Goal: Task Accomplishment & Management: Manage account settings

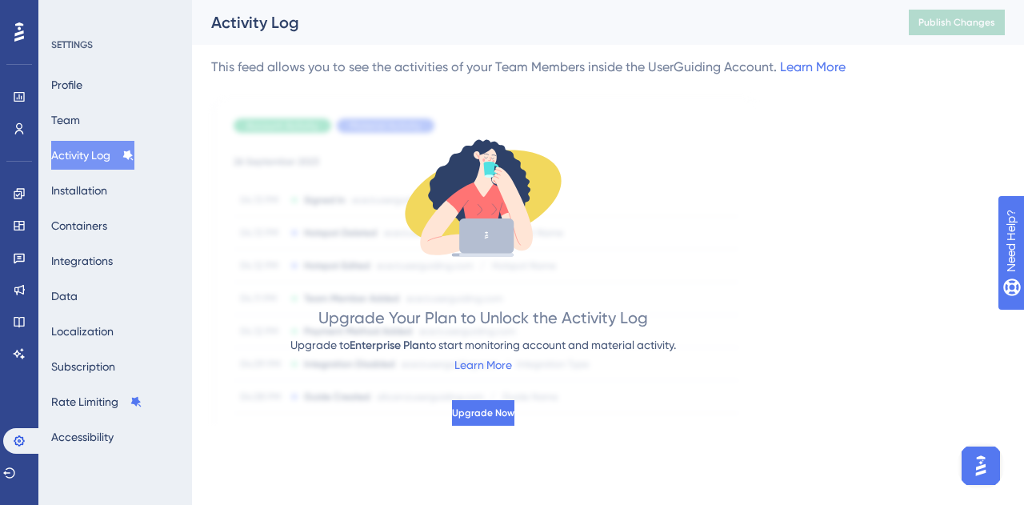
click at [84, 150] on button "Activity Log" at bounding box center [92, 155] width 83 height 29
click at [16, 90] on link at bounding box center [19, 97] width 13 height 26
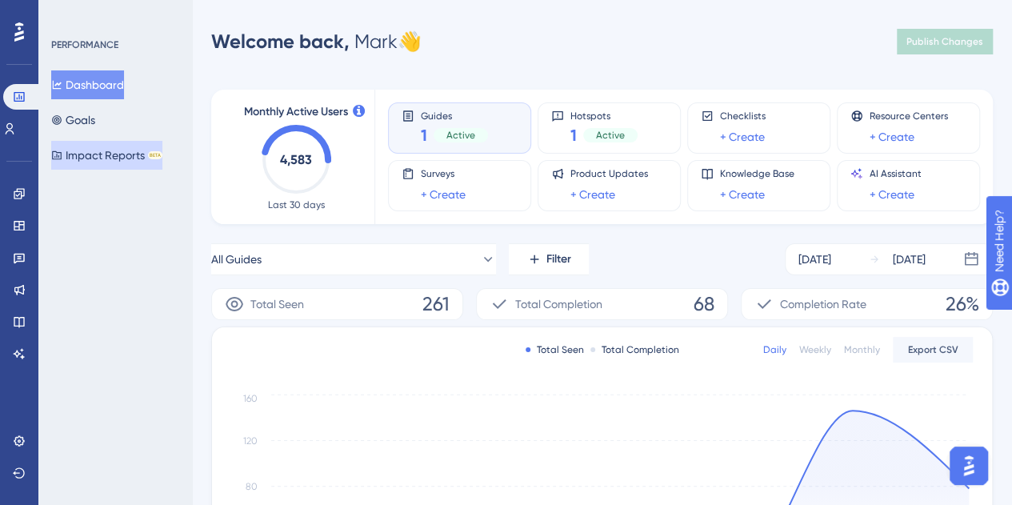
click at [112, 151] on button "Impact Reports BETA" at bounding box center [106, 155] width 111 height 29
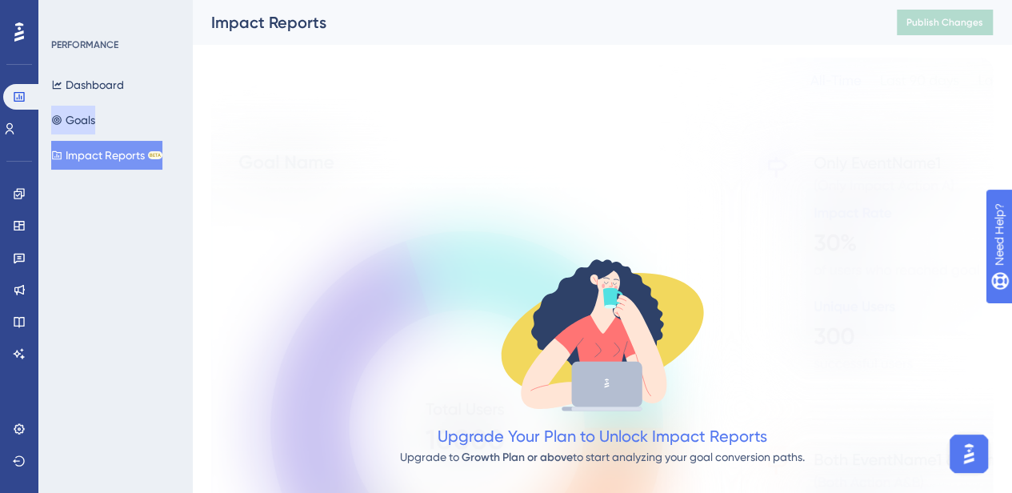
click at [95, 114] on button "Goals" at bounding box center [73, 120] width 44 height 29
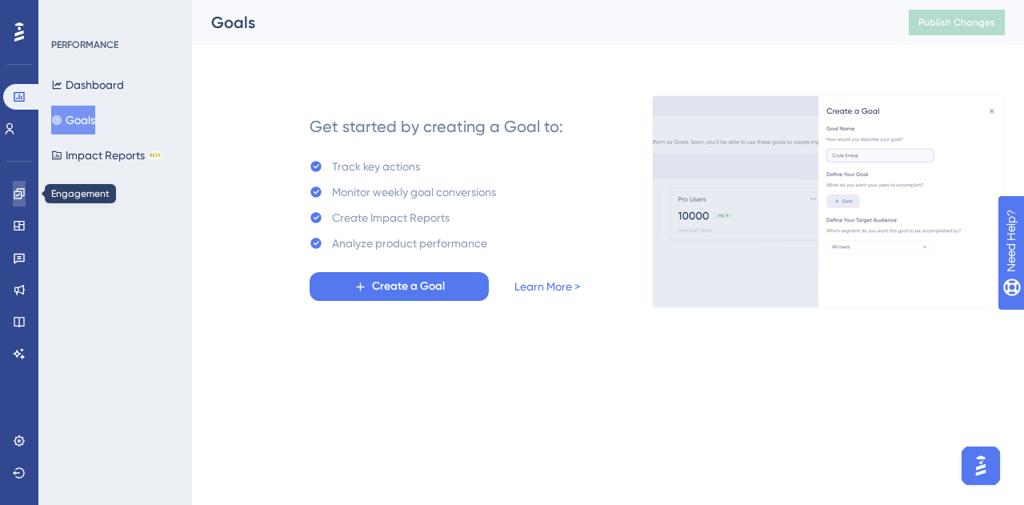
click at [26, 190] on link at bounding box center [19, 194] width 13 height 26
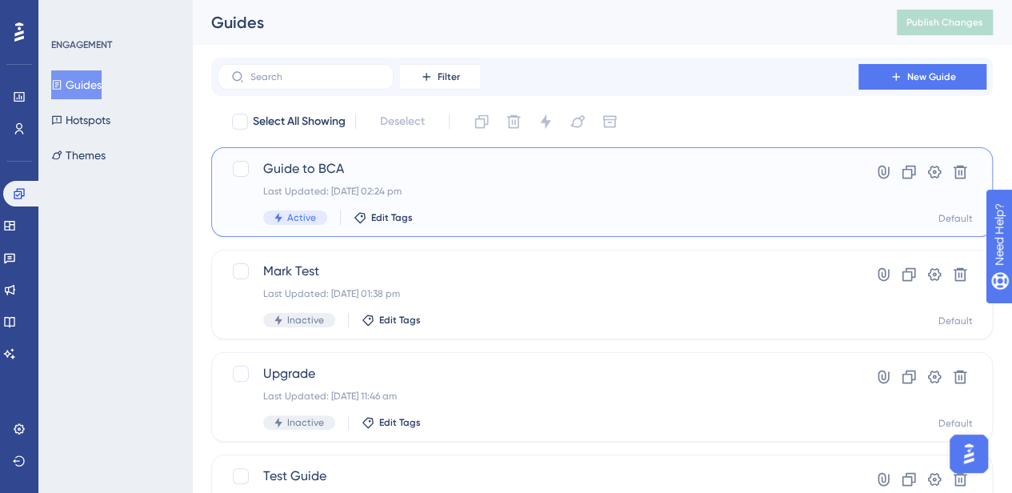
click at [713, 184] on div "Guide to BCA Last Updated: 29 Sept 2025 02:24 pm Active Edit Tags" at bounding box center [537, 192] width 549 height 66
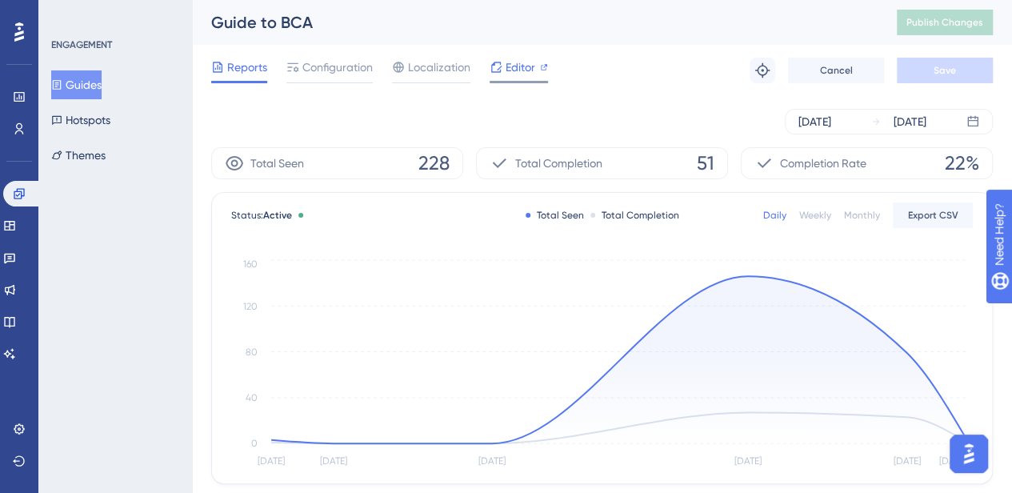
click at [516, 63] on span "Editor" at bounding box center [520, 67] width 30 height 19
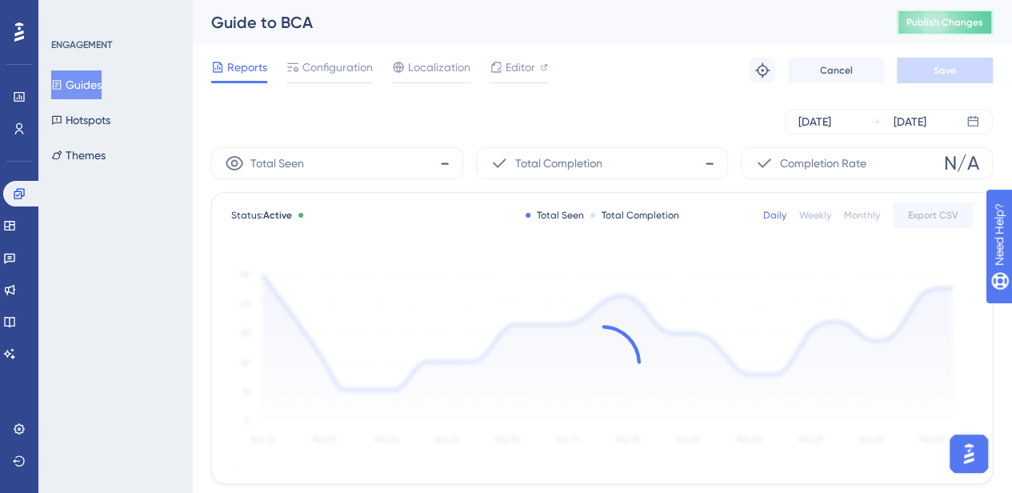
click at [963, 20] on span "Publish Changes" at bounding box center [944, 22] width 77 height 13
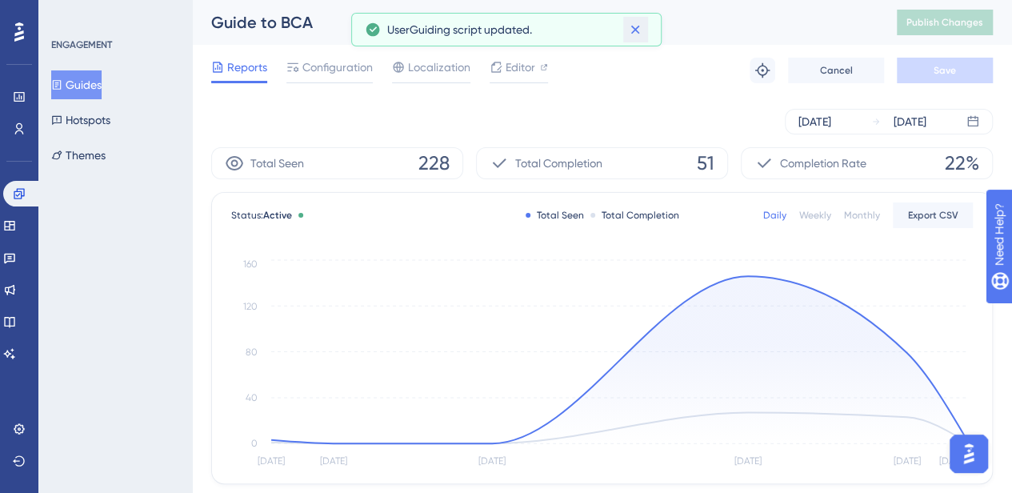
click at [637, 30] on icon at bounding box center [635, 30] width 9 height 9
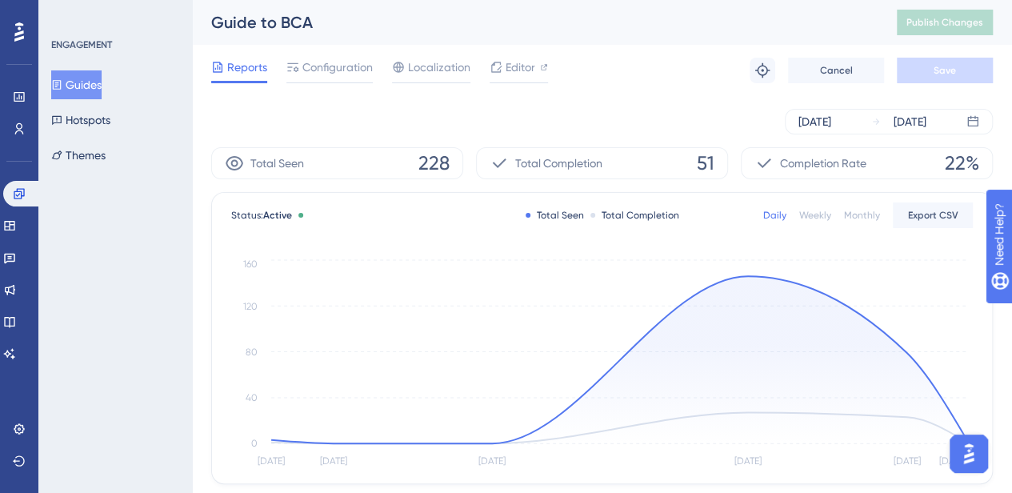
click at [187, 17] on div "ENGAGEMENT Guides Hotspots Themes" at bounding box center [115, 246] width 154 height 493
click at [24, 190] on icon at bounding box center [19, 193] width 13 height 13
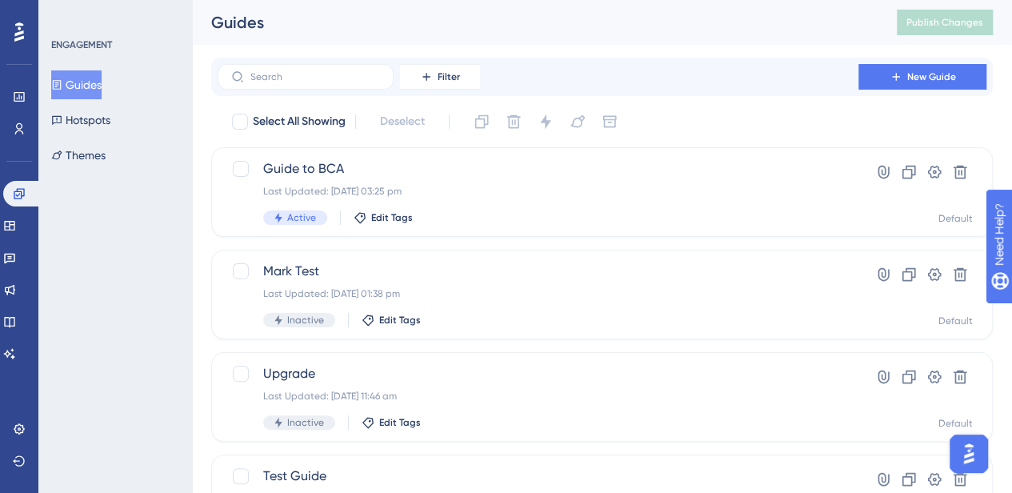
click at [102, 80] on button "Guides" at bounding box center [76, 84] width 50 height 29
click at [904, 173] on icon at bounding box center [908, 172] width 16 height 16
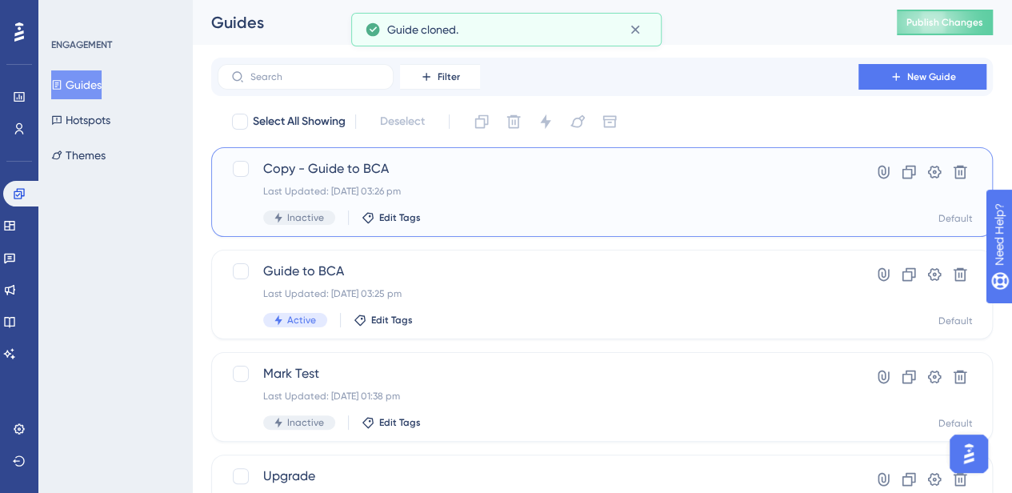
click at [339, 170] on span "Copy - Guide to BCA" at bounding box center [537, 168] width 549 height 19
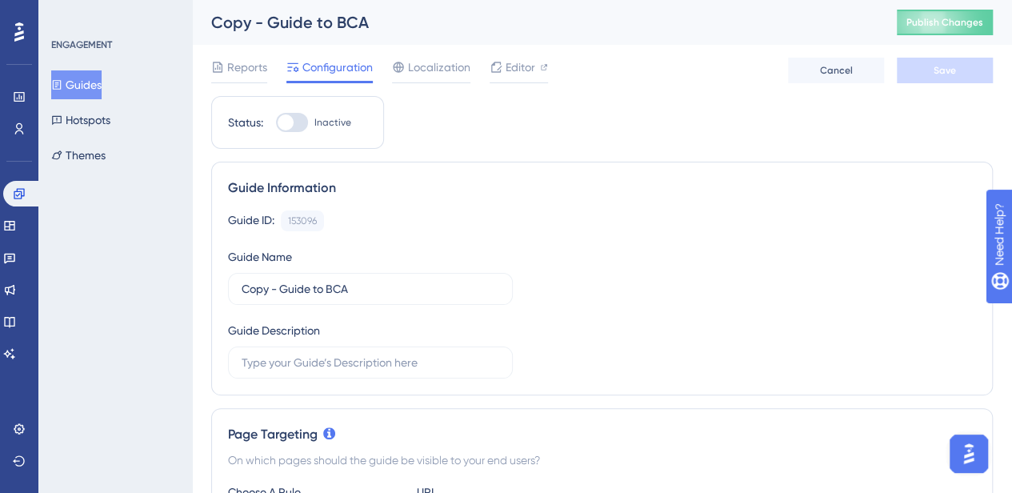
click at [312, 22] on div "Copy - Guide to BCA" at bounding box center [533, 22] width 645 height 22
click at [270, 26] on div "Copy - Guide to BCA" at bounding box center [533, 22] width 645 height 22
click at [335, 4] on div "Copy - Guide to BCA Publish Changes" at bounding box center [602, 22] width 820 height 45
click at [283, 287] on input "Copy - Guide to BCA" at bounding box center [370, 289] width 257 height 18
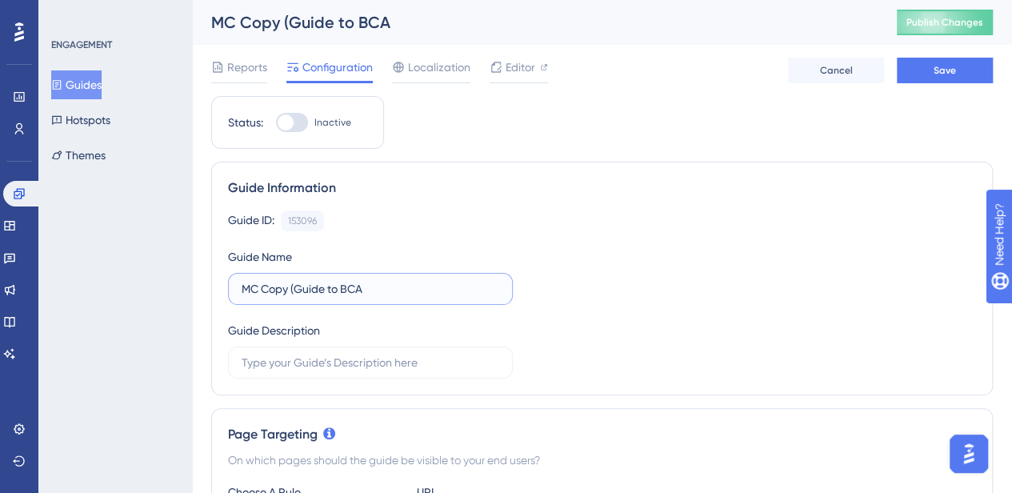
click at [408, 285] on input "MC Copy (Guide to BCA" at bounding box center [370, 289] width 257 height 18
type input "MC Copy (Guide to BCA)"
click at [93, 78] on button "Guides" at bounding box center [76, 84] width 50 height 29
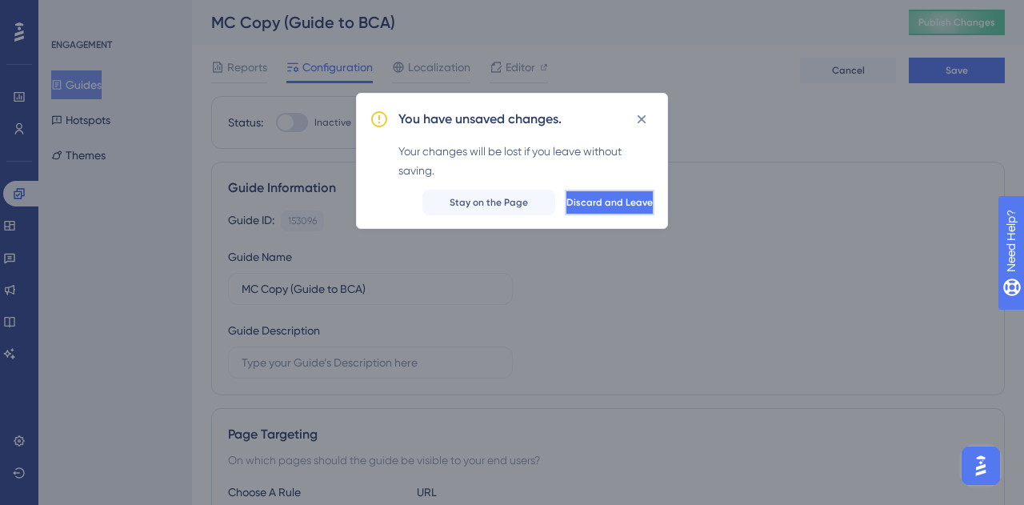
click at [566, 205] on span "Discard and Leave" at bounding box center [609, 202] width 86 height 13
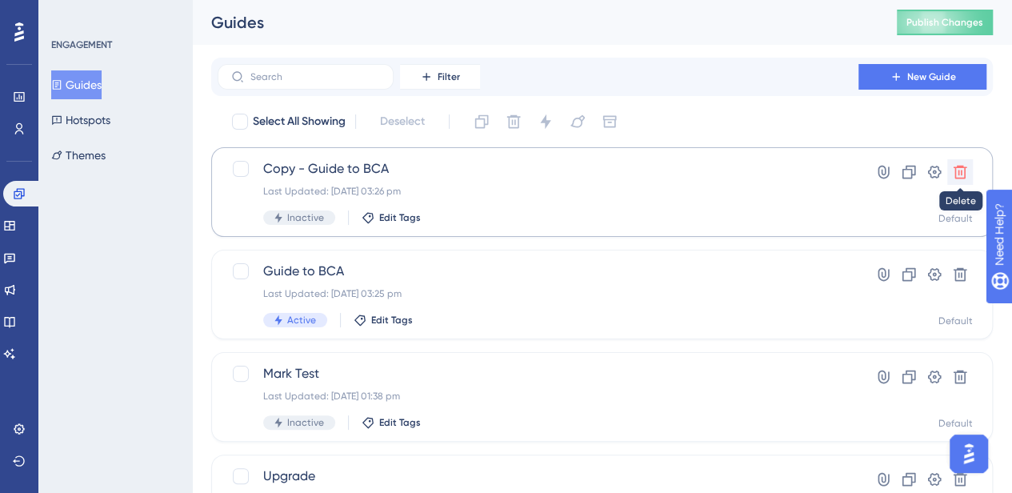
click at [964, 171] on icon at bounding box center [960, 173] width 14 height 14
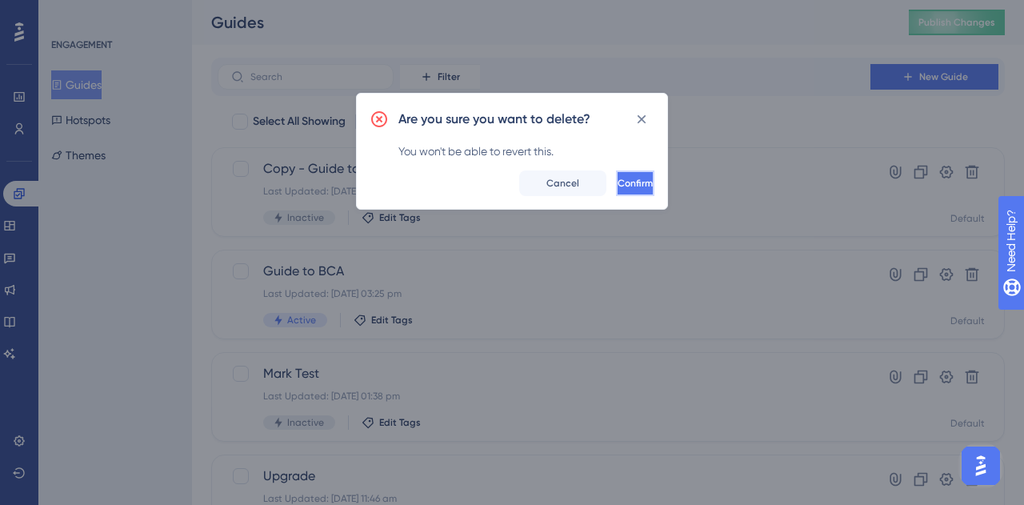
click at [625, 191] on button "Confirm" at bounding box center [635, 183] width 38 height 26
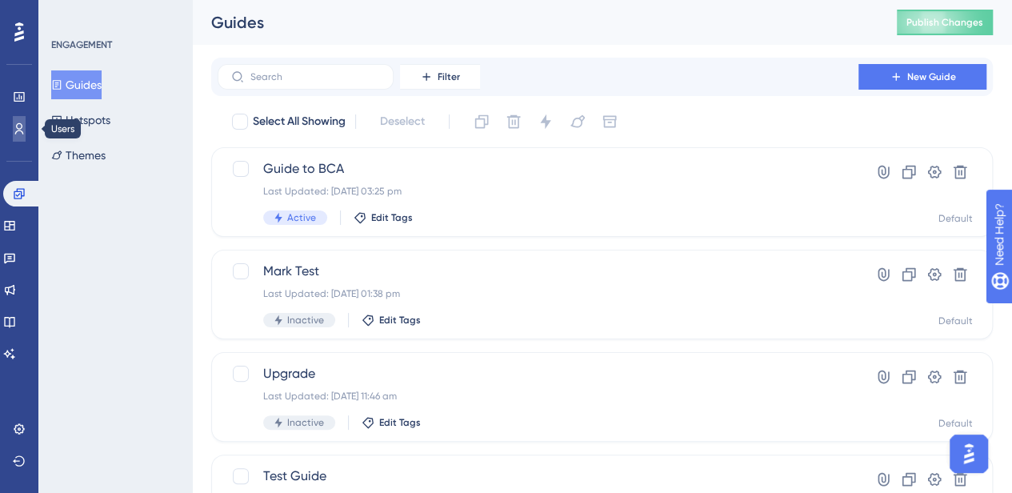
click at [13, 130] on link at bounding box center [19, 129] width 13 height 26
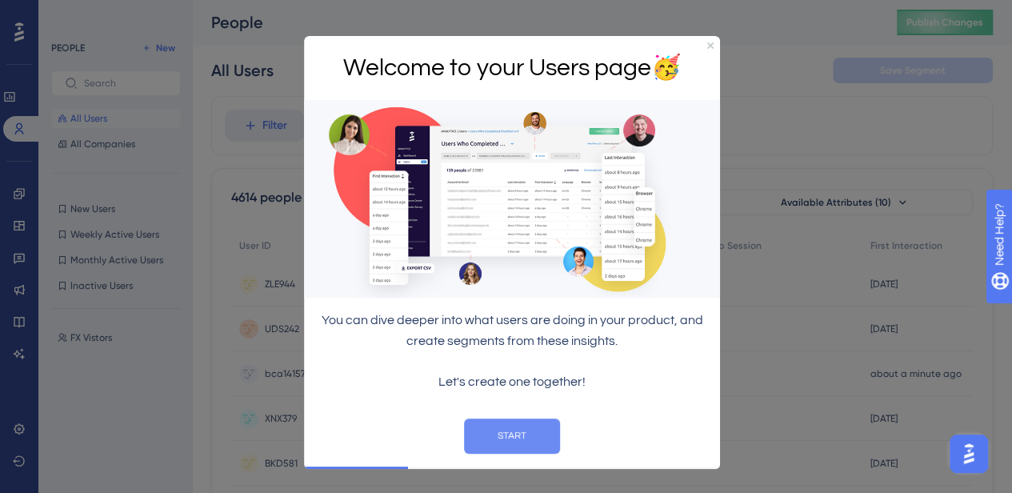
click at [506, 449] on button "START" at bounding box center [512, 434] width 96 height 35
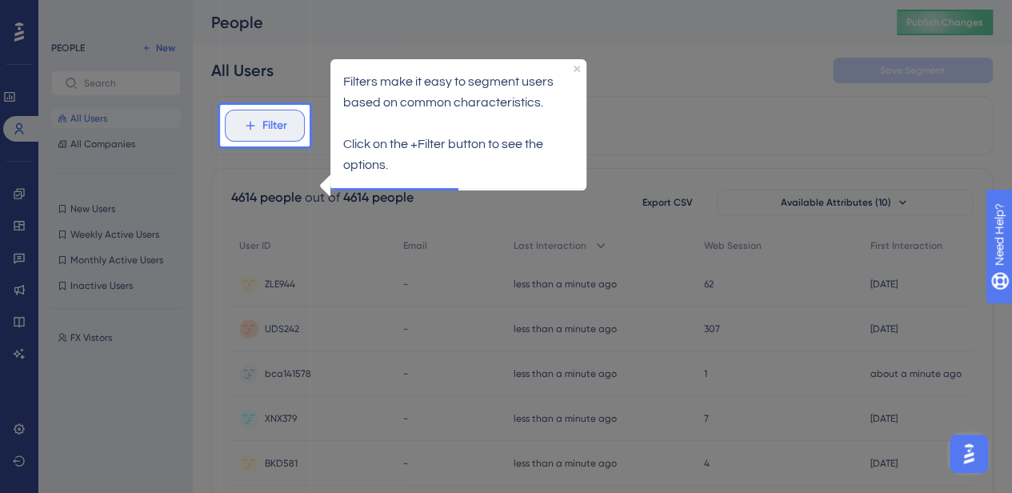
click at [269, 130] on span "Filter" at bounding box center [274, 125] width 25 height 19
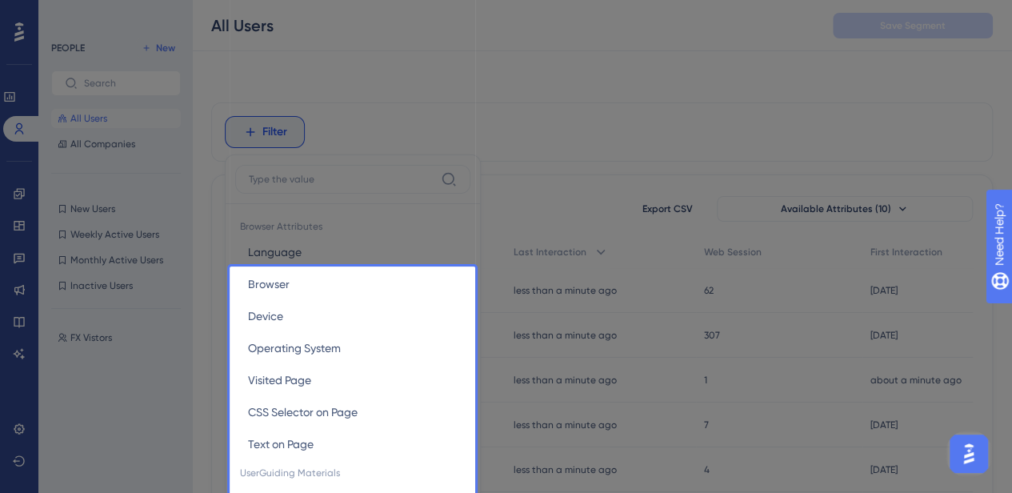
scroll to position [74, 0]
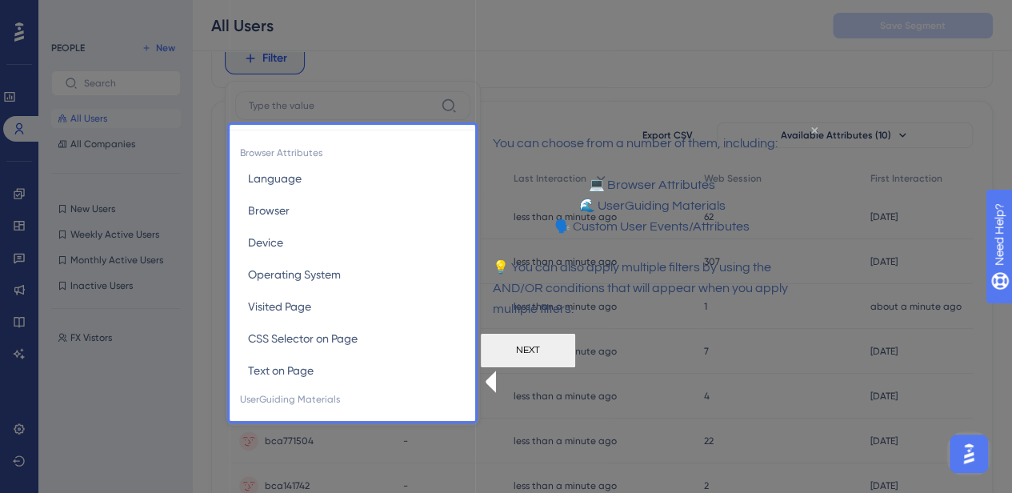
click at [811, 133] on icon "Close Preview" at bounding box center [814, 129] width 6 height 6
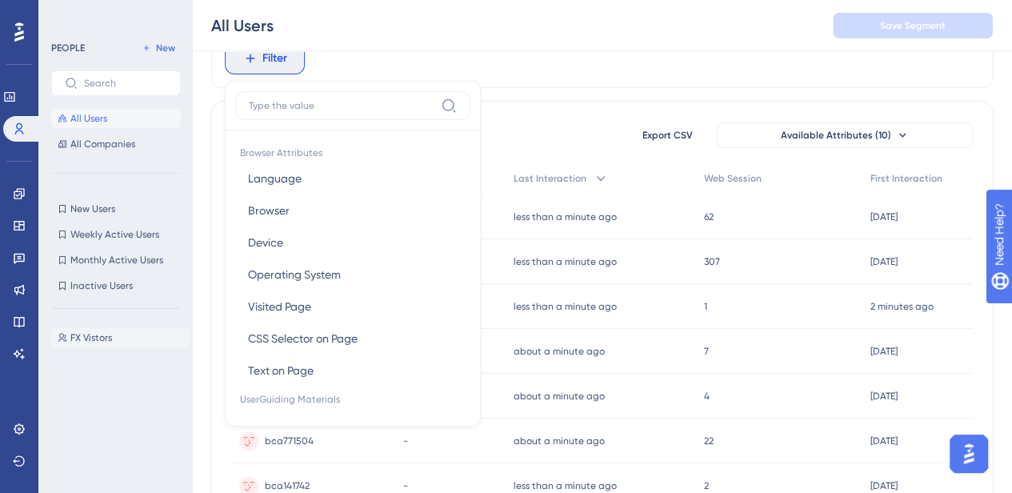
click at [91, 341] on span "FX Vistors" at bounding box center [91, 337] width 42 height 13
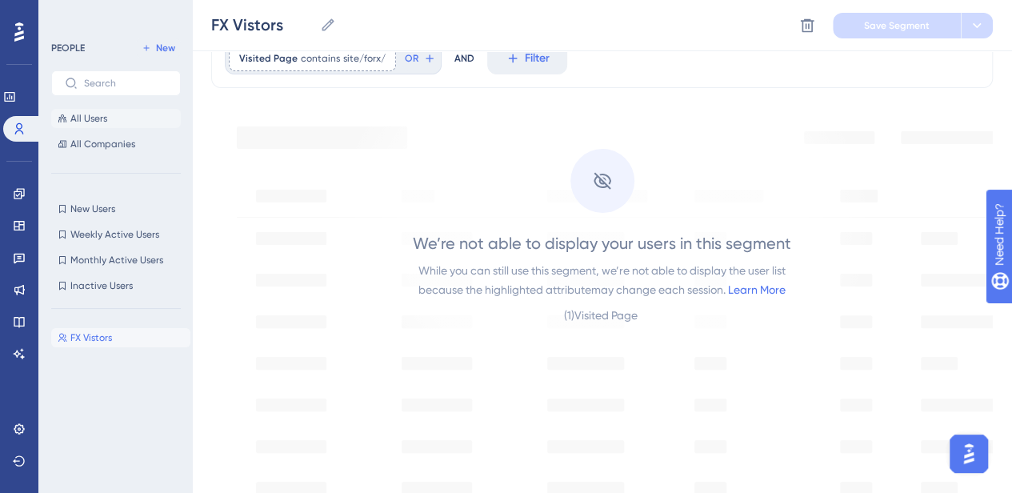
click at [104, 120] on span "All Users" at bounding box center [88, 118] width 37 height 13
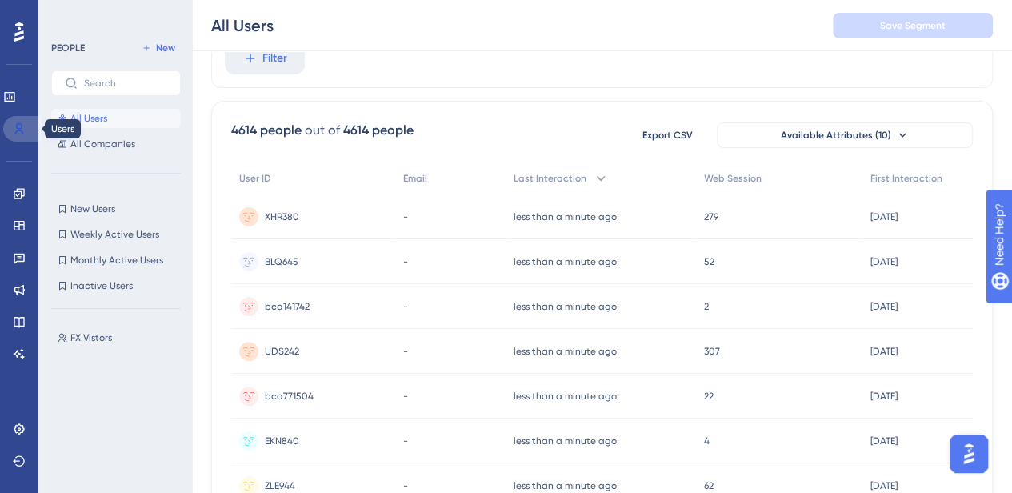
click at [12, 129] on link at bounding box center [22, 129] width 38 height 26
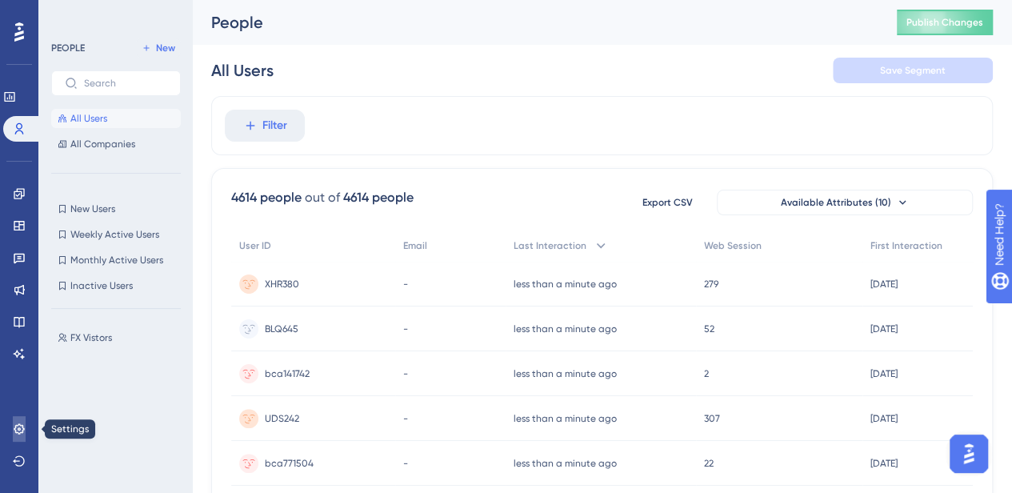
click at [13, 422] on icon at bounding box center [19, 428] width 13 height 13
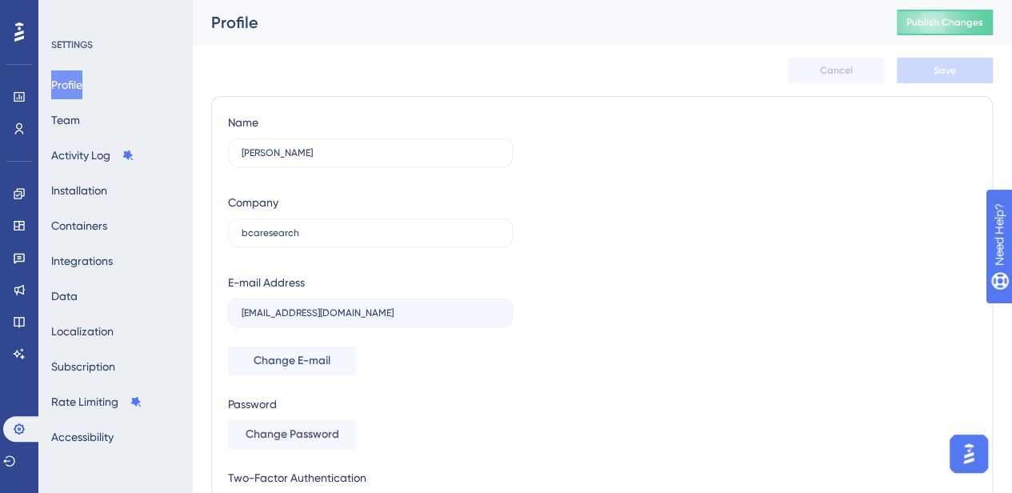
click at [93, 285] on div "Profile Team Activity Log Installation Containers Integrations Data Localizatio…" at bounding box center [116, 260] width 130 height 381
click at [78, 292] on button "Data" at bounding box center [64, 295] width 26 height 29
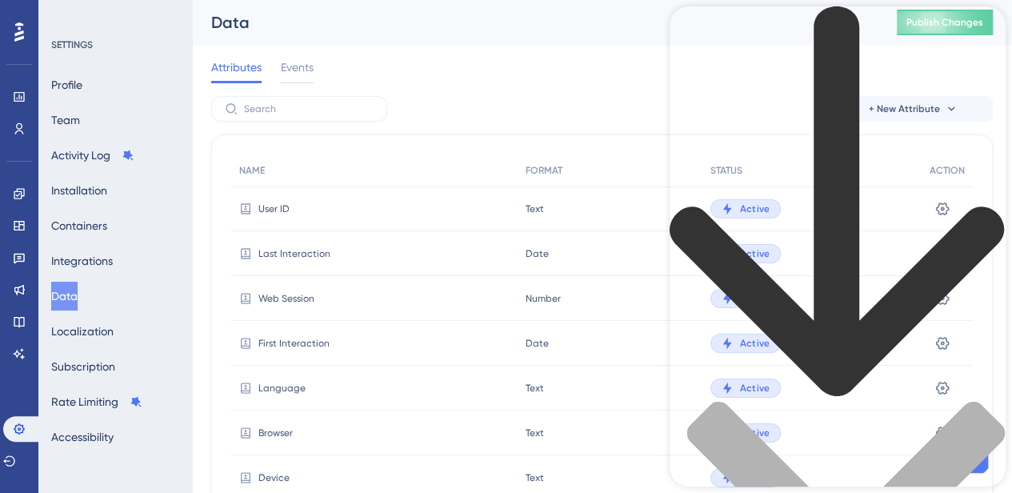
click at [764, 97] on div "Resource Center Header" at bounding box center [837, 390] width 336 height 768
type input "find my id"
click at [22, 129] on icon at bounding box center [19, 128] width 13 height 13
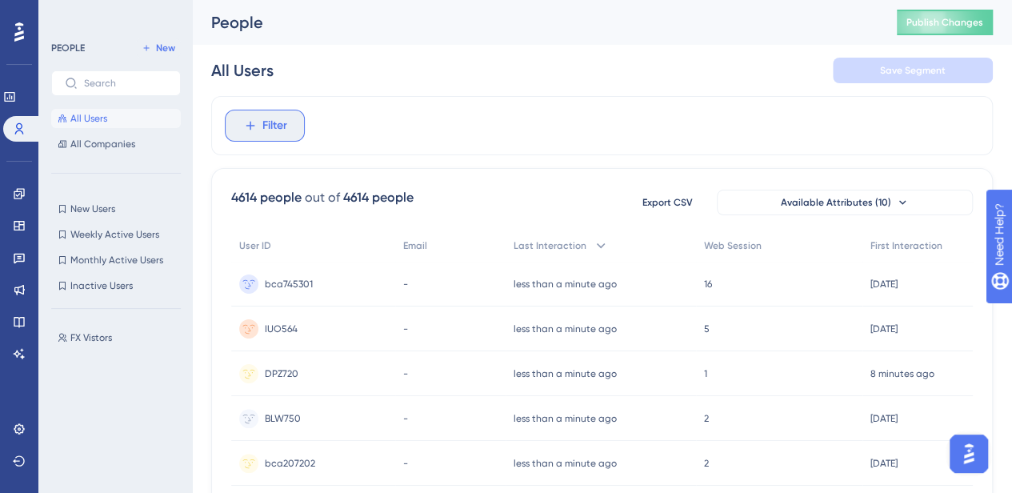
click at [272, 122] on span "Filter" at bounding box center [274, 125] width 25 height 19
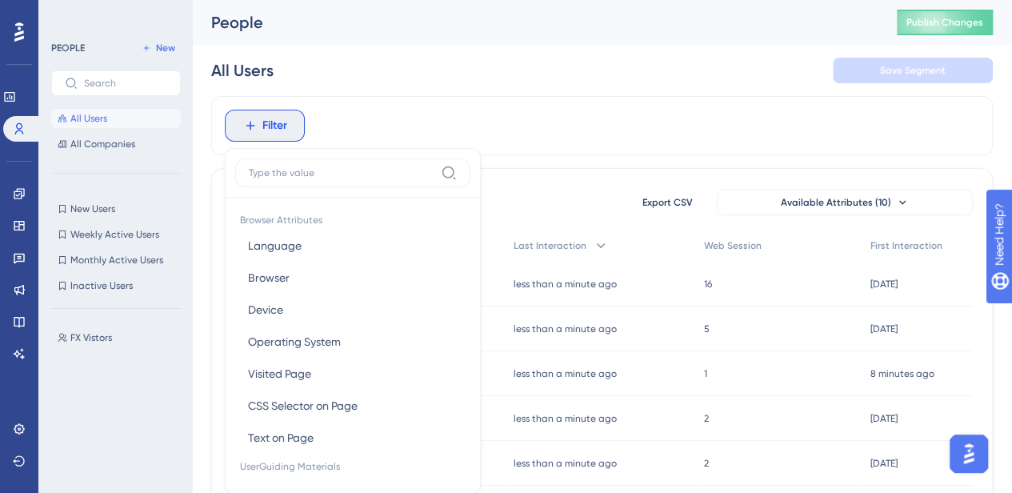
scroll to position [74, 0]
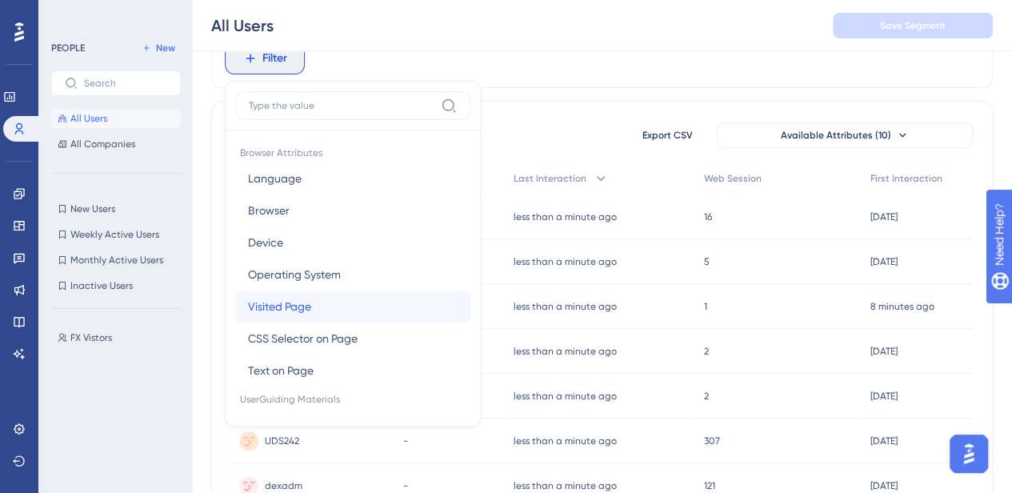
click at [299, 297] on span "Visited Page" at bounding box center [279, 306] width 63 height 19
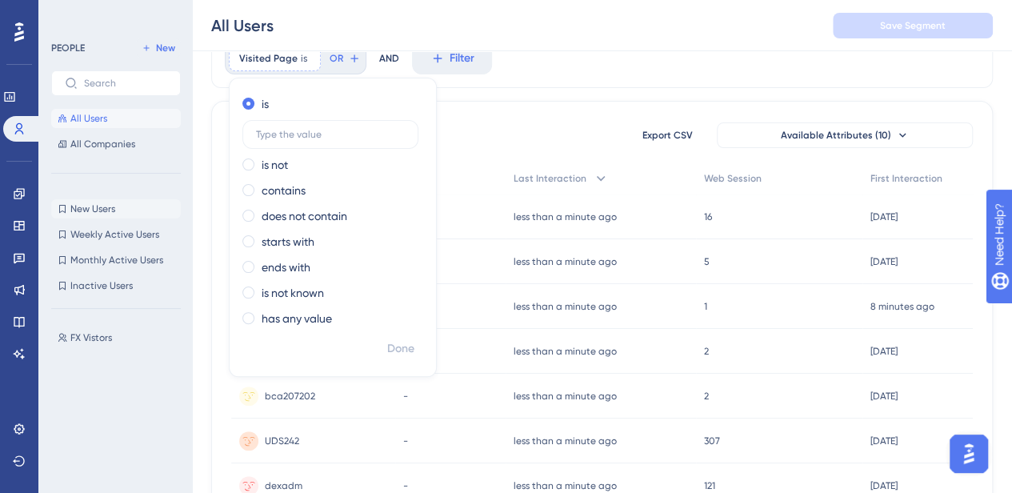
click at [112, 209] on span "New Users" at bounding box center [92, 208] width 45 height 13
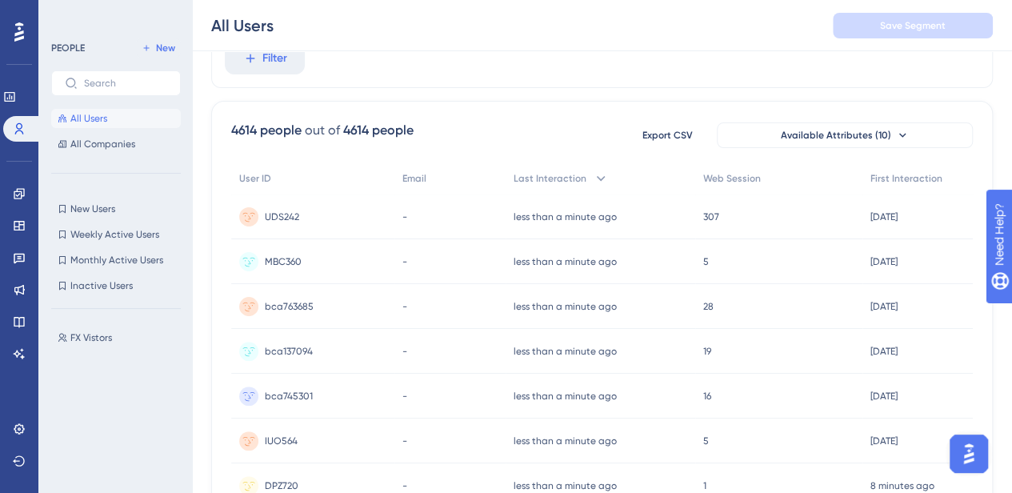
drag, startPoint x: 333, startPoint y: 70, endPoint x: 307, endPoint y: 70, distance: 25.6
click at [307, 70] on div "Filter" at bounding box center [601, 58] width 781 height 59
click at [113, 121] on button "All Users" at bounding box center [116, 118] width 130 height 19
click at [262, 57] on span "Filter" at bounding box center [274, 58] width 25 height 19
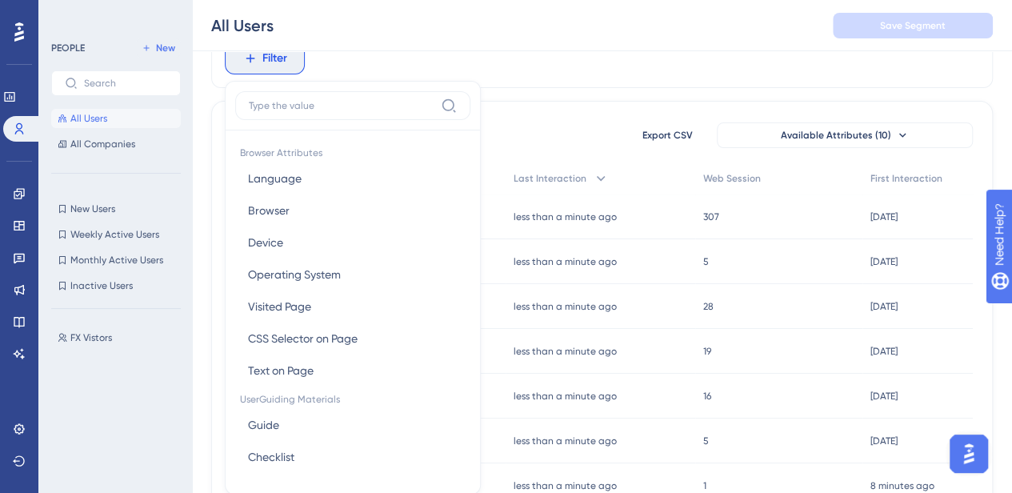
scroll to position [114, 0]
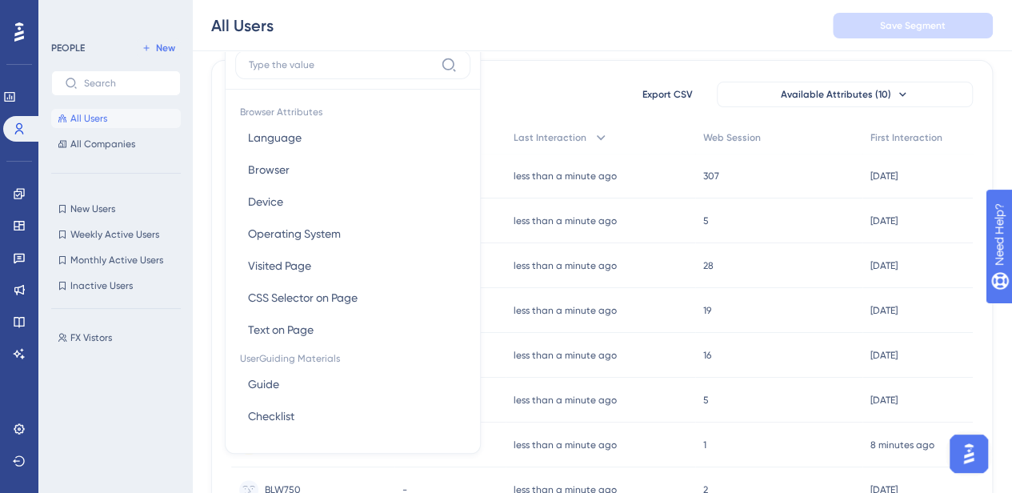
click at [75, 446] on div "FX Vistors FX Vistors" at bounding box center [120, 392] width 139 height 142
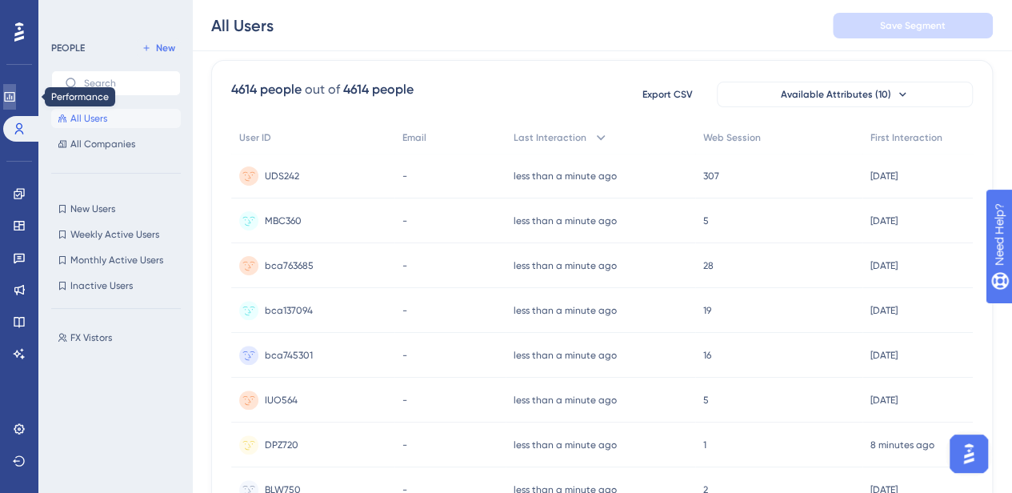
click at [13, 97] on icon at bounding box center [9, 96] width 13 height 13
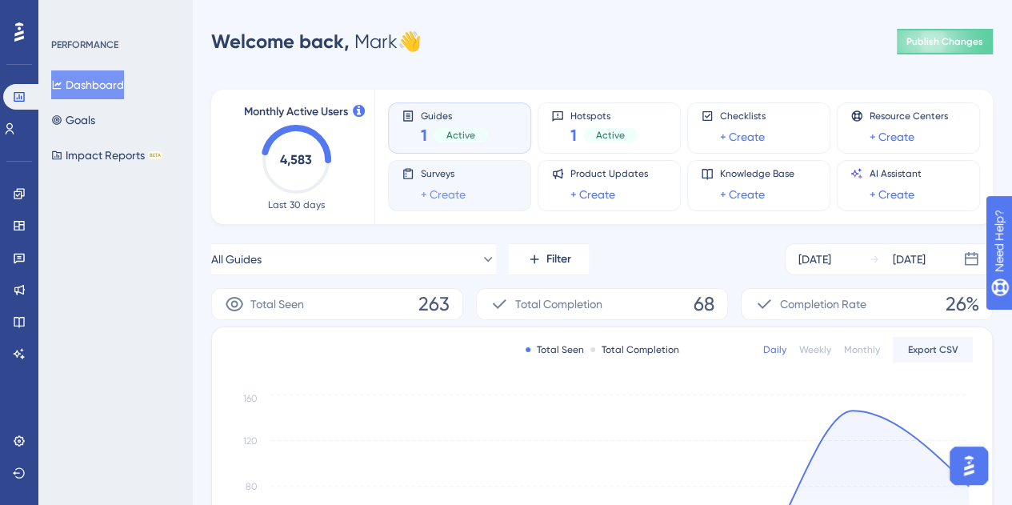
click at [565, 135] on div "Hotspots 1 Active" at bounding box center [609, 128] width 116 height 37
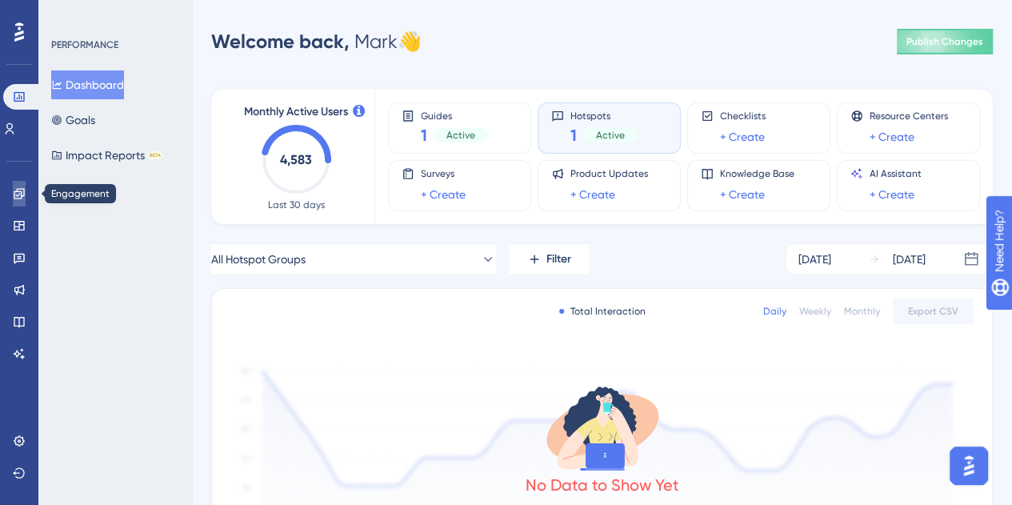
click at [24, 194] on icon at bounding box center [19, 193] width 10 height 10
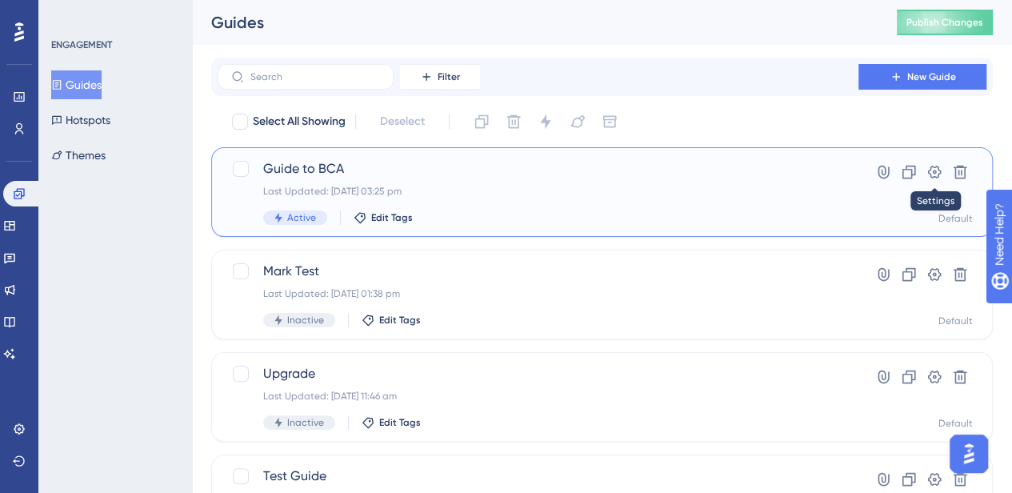
click at [792, 187] on div "Last Updated: 30 Sept 2025 03:25 pm" at bounding box center [537, 191] width 549 height 13
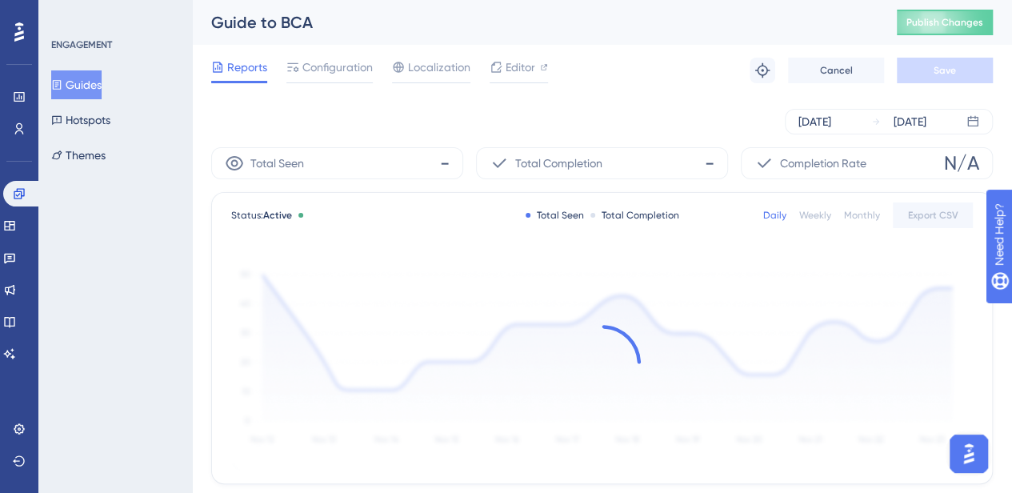
click at [512, 241] on div "Status: Active Total Seen Total Completion Daily Weekly Monthly Export CSV" at bounding box center [602, 338] width 780 height 290
click at [256, 114] on div "Sep 25 2025 Sep 30 2025" at bounding box center [601, 122] width 781 height 26
click at [545, 100] on div "Sep 25 2025 Sep 30 2025" at bounding box center [601, 121] width 781 height 51
click at [360, 70] on span "Configuration" at bounding box center [337, 67] width 70 height 19
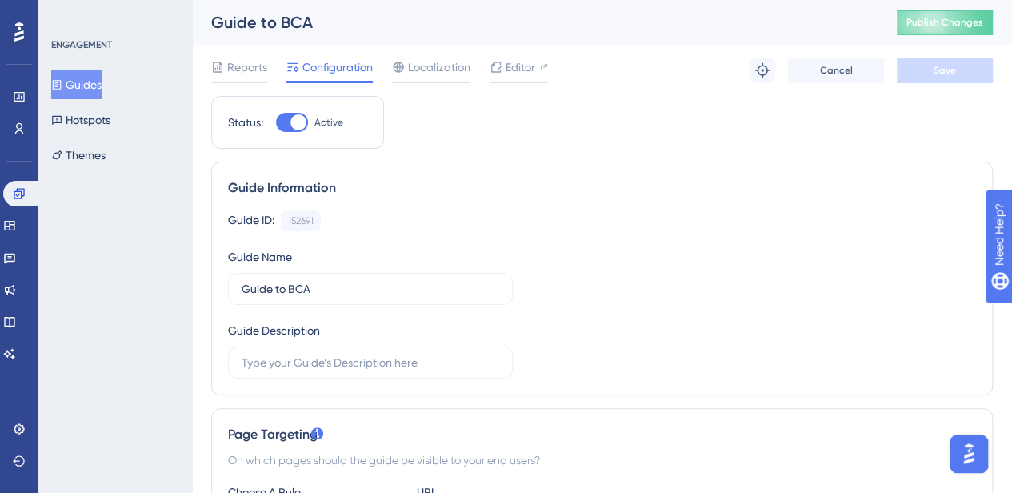
scroll to position [0, 12]
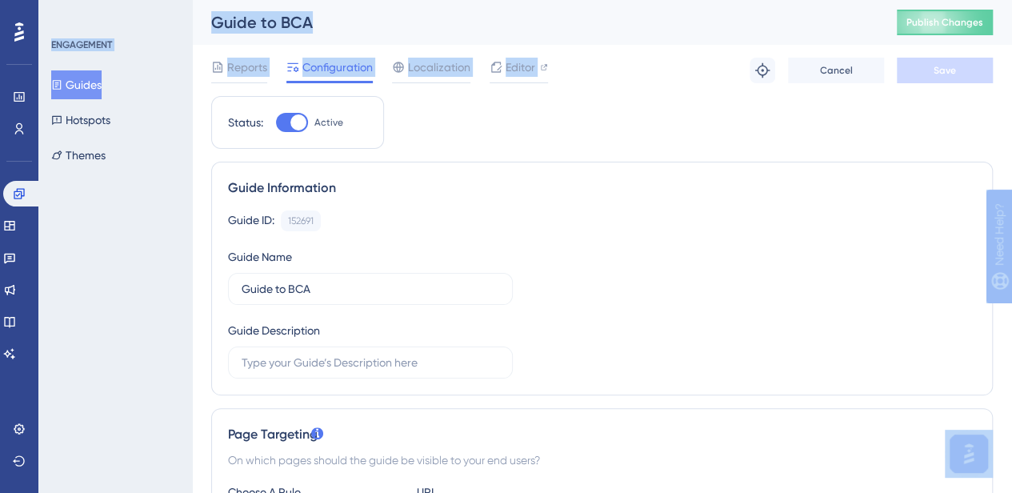
drag, startPoint x: 1011, startPoint y: 59, endPoint x: 1011, endPoint y: 110, distance: 50.4
click at [1011, 0] on html "Performance Users Engagement Widgets Feedback Product Updates Knowledge Base AI…" at bounding box center [506, 0] width 1012 height 0
click at [505, 66] on span "Editor" at bounding box center [520, 67] width 30 height 19
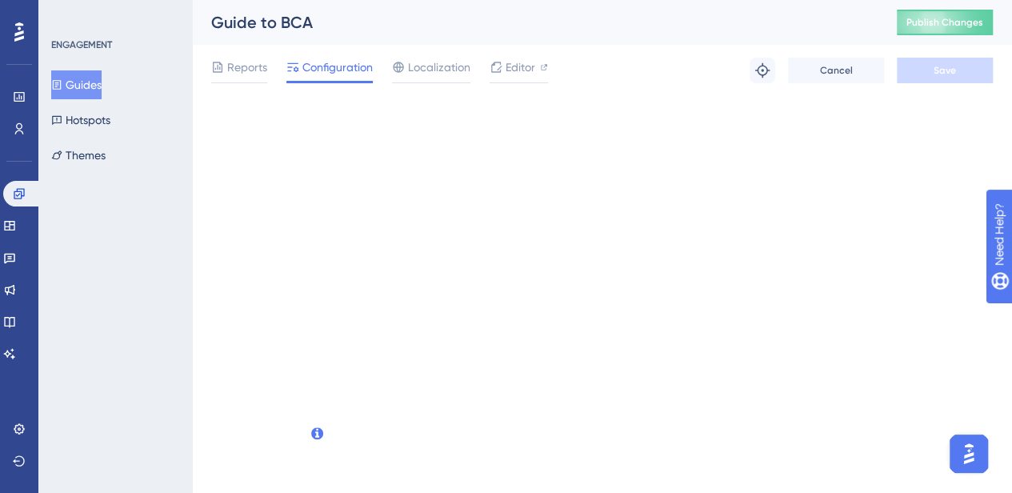
scroll to position [0, 0]
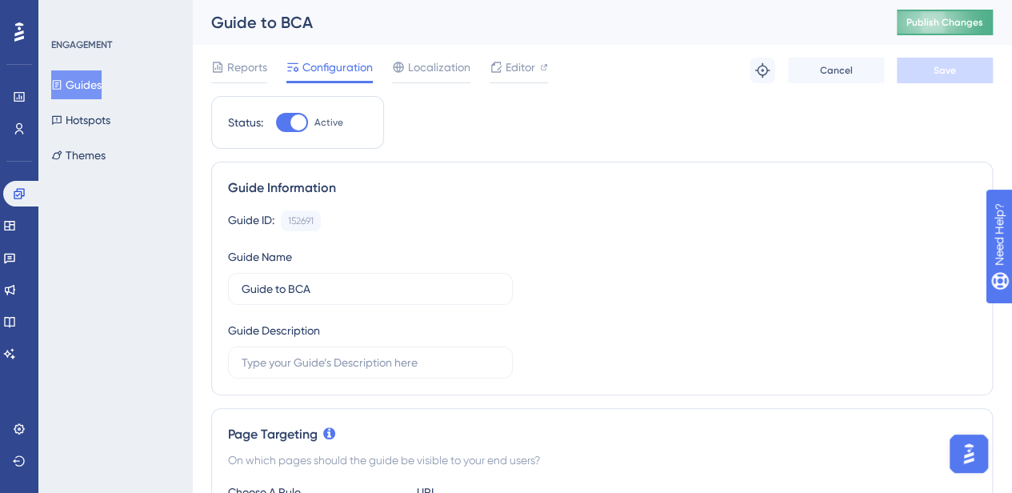
click at [958, 18] on span "Publish Changes" at bounding box center [944, 22] width 77 height 13
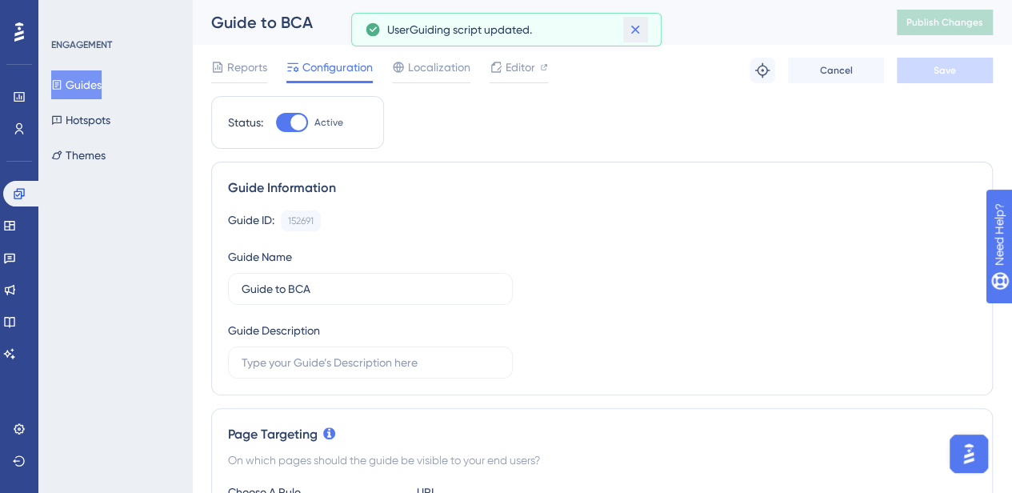
click at [645, 27] on button at bounding box center [635, 30] width 25 height 26
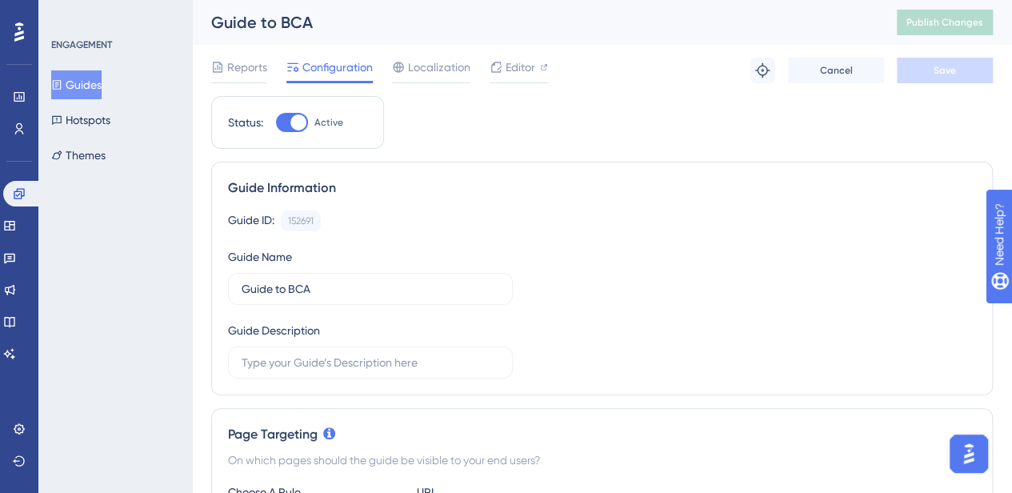
click at [86, 83] on button "Guides" at bounding box center [76, 84] width 50 height 29
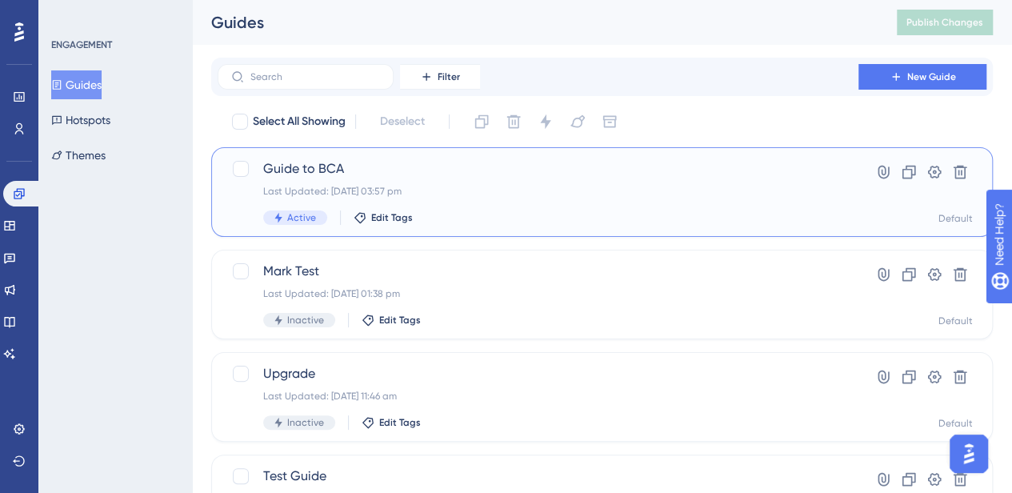
click at [565, 162] on span "Guide to BCA" at bounding box center [537, 168] width 549 height 19
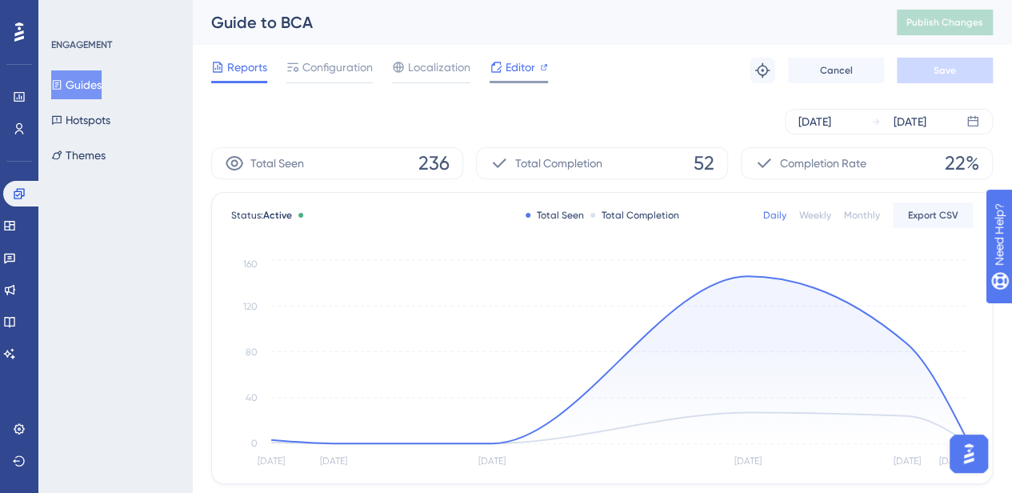
click at [511, 63] on span "Editor" at bounding box center [520, 67] width 30 height 19
click at [329, 64] on span "Configuration" at bounding box center [337, 67] width 70 height 19
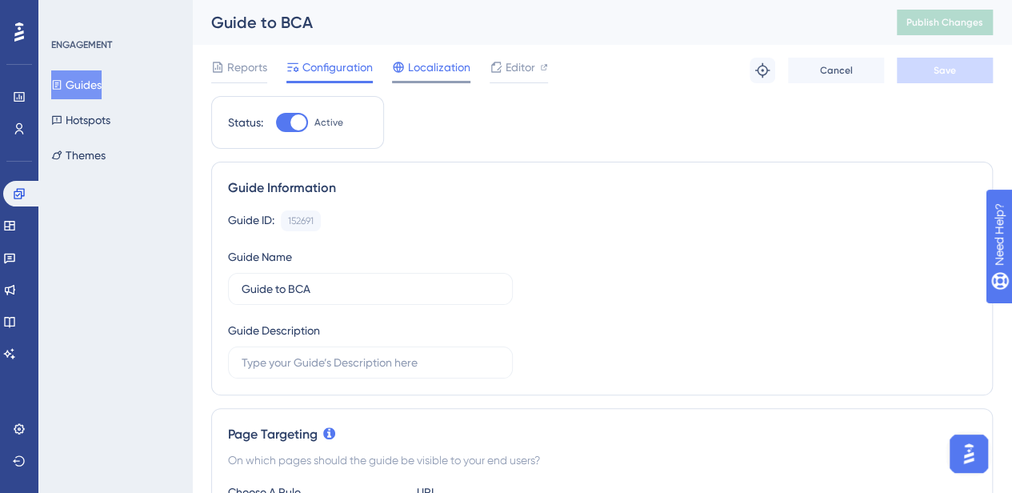
click at [437, 66] on span "Localization" at bounding box center [439, 67] width 62 height 19
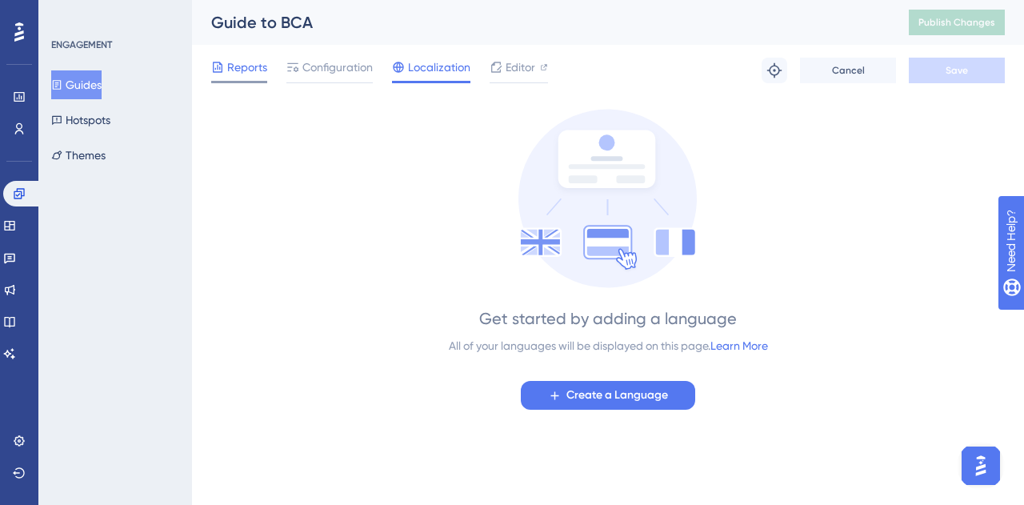
click at [238, 69] on span "Reports" at bounding box center [247, 67] width 40 height 19
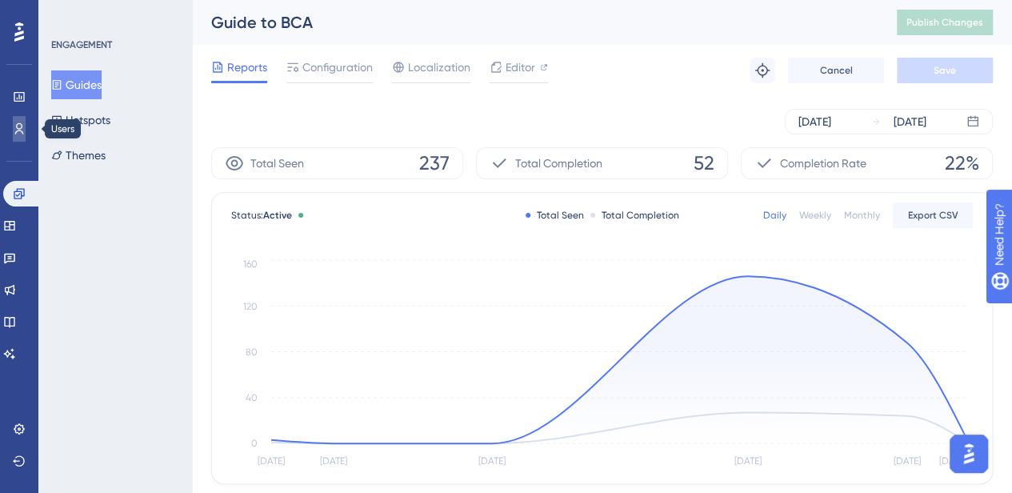
click at [18, 123] on icon at bounding box center [19, 128] width 9 height 11
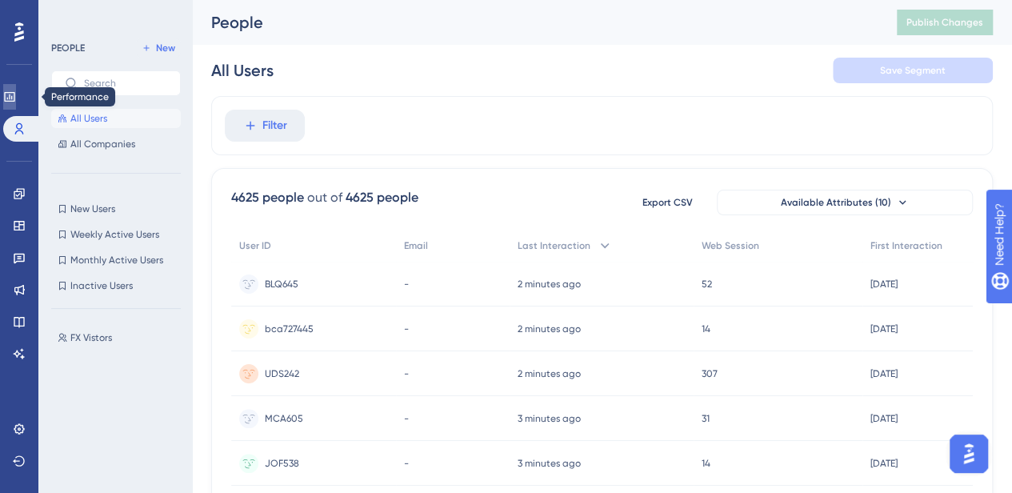
click at [16, 90] on icon at bounding box center [9, 96] width 13 height 13
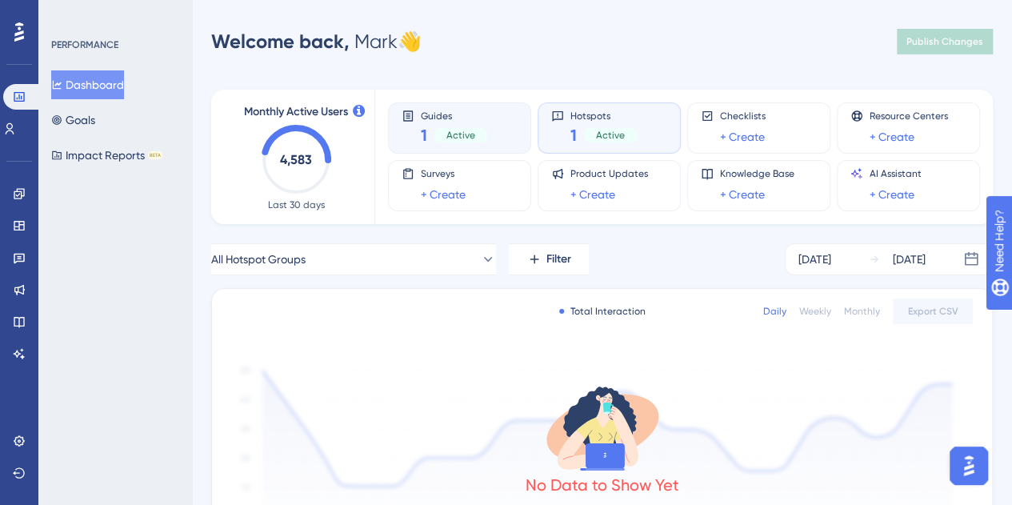
click at [443, 137] on div "Active" at bounding box center [460, 135] width 54 height 14
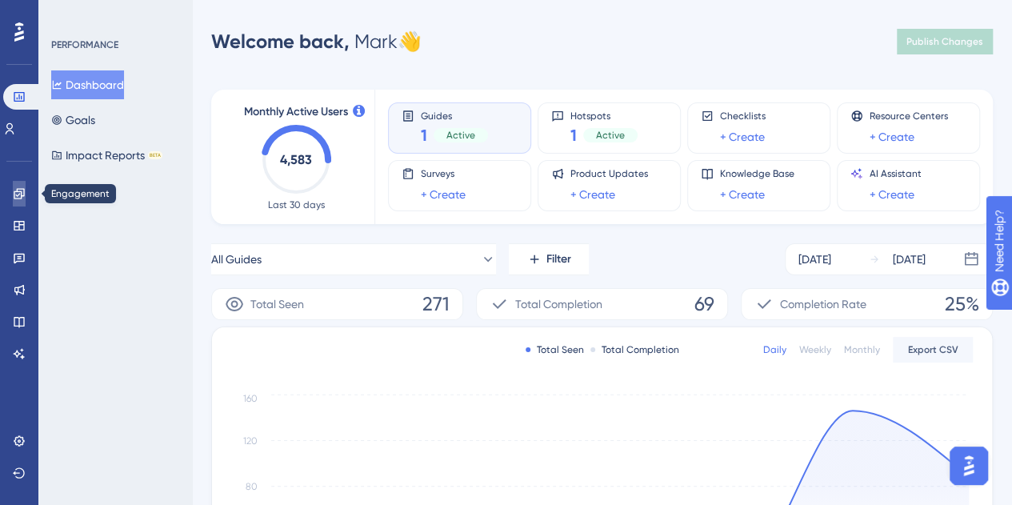
click at [21, 198] on icon at bounding box center [19, 193] width 10 height 10
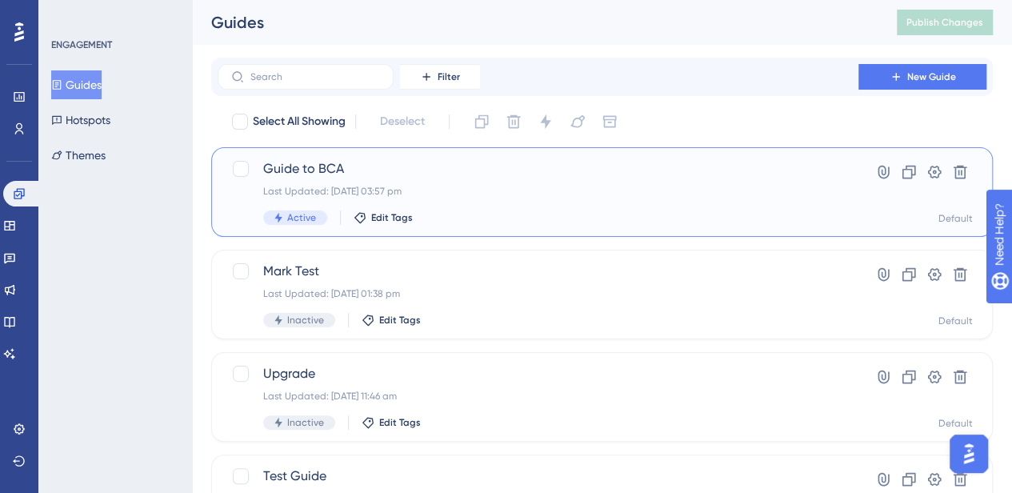
click at [281, 170] on span "Guide to BCA" at bounding box center [537, 168] width 549 height 19
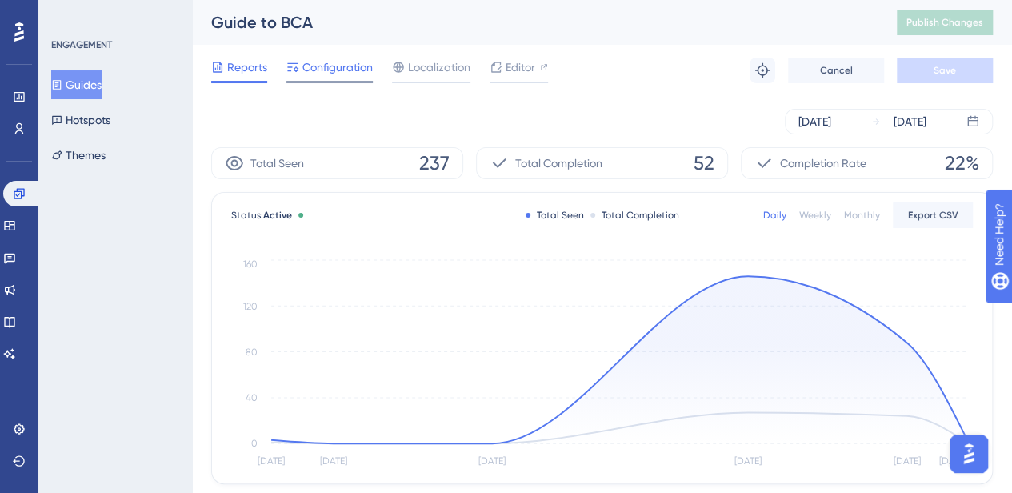
click at [347, 65] on span "Configuration" at bounding box center [337, 67] width 70 height 19
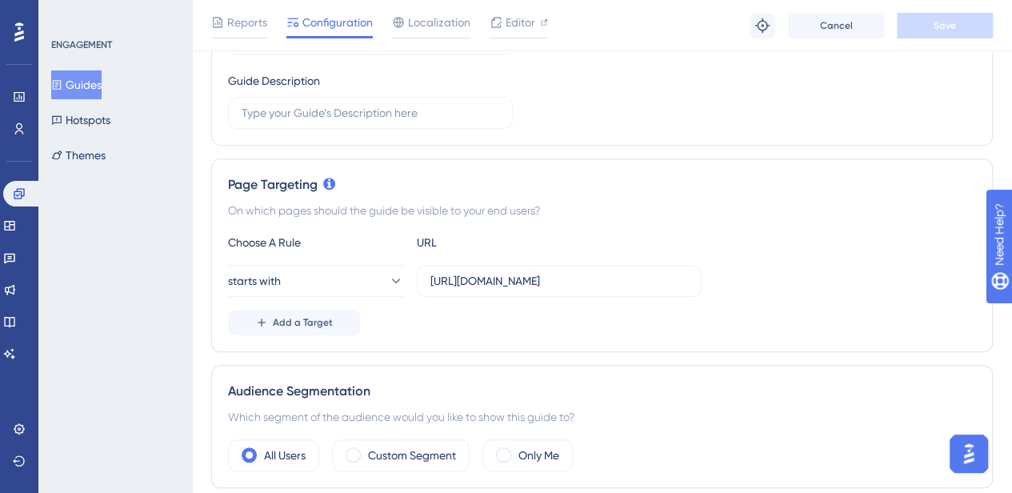
scroll to position [215, 0]
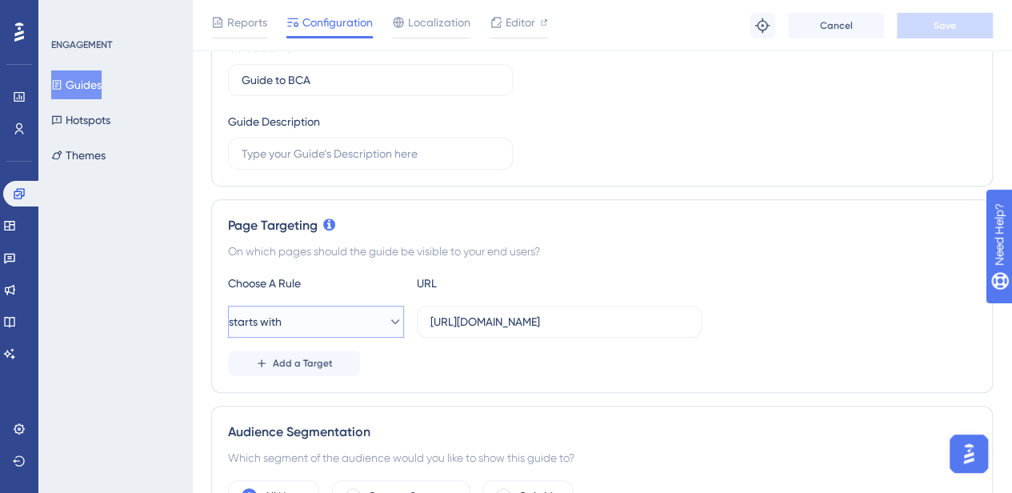
click at [387, 322] on icon at bounding box center [395, 321] width 16 height 16
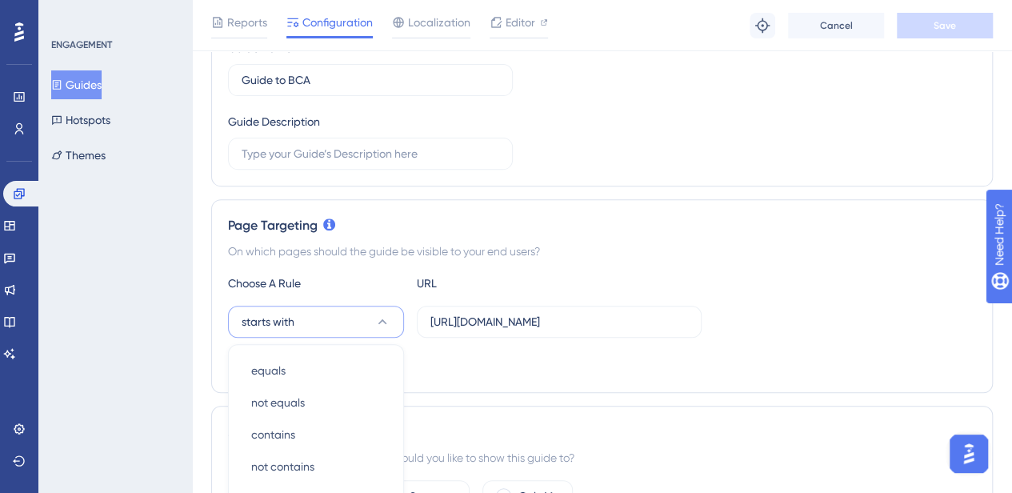
scroll to position [433, 0]
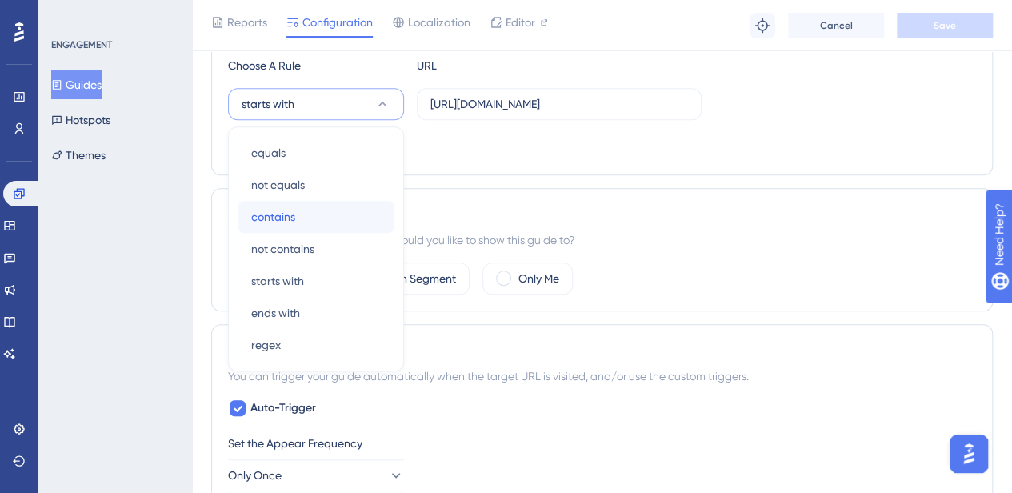
click at [292, 212] on span "contains" at bounding box center [273, 216] width 44 height 19
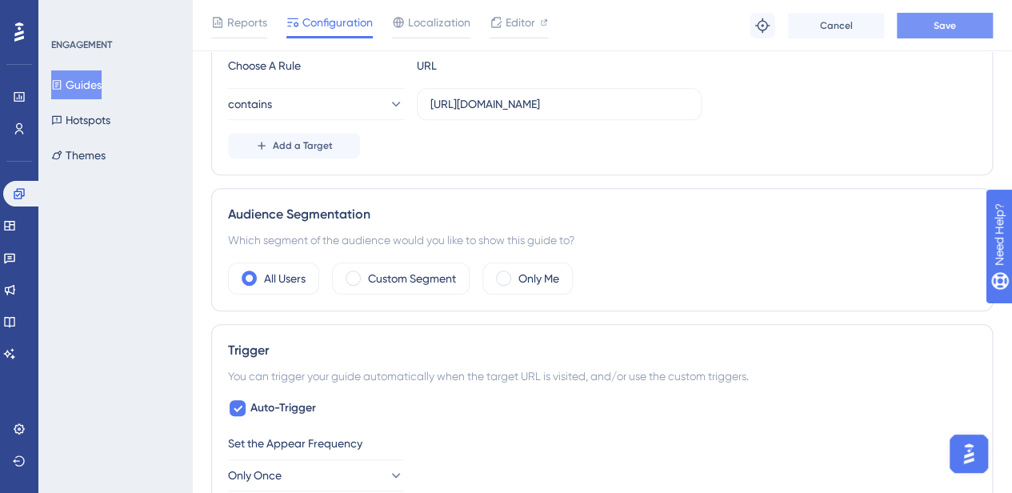
click at [940, 30] on span "Save" at bounding box center [944, 25] width 22 height 13
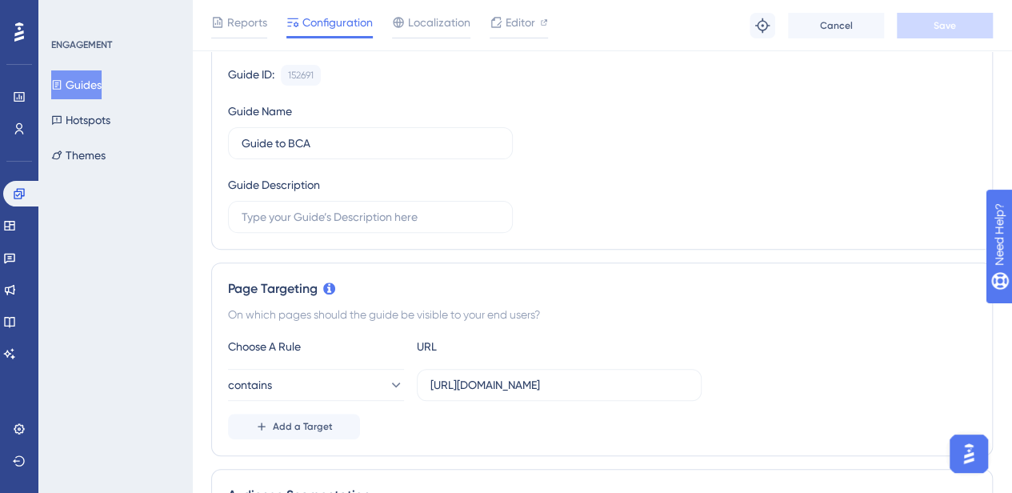
scroll to position [0, 0]
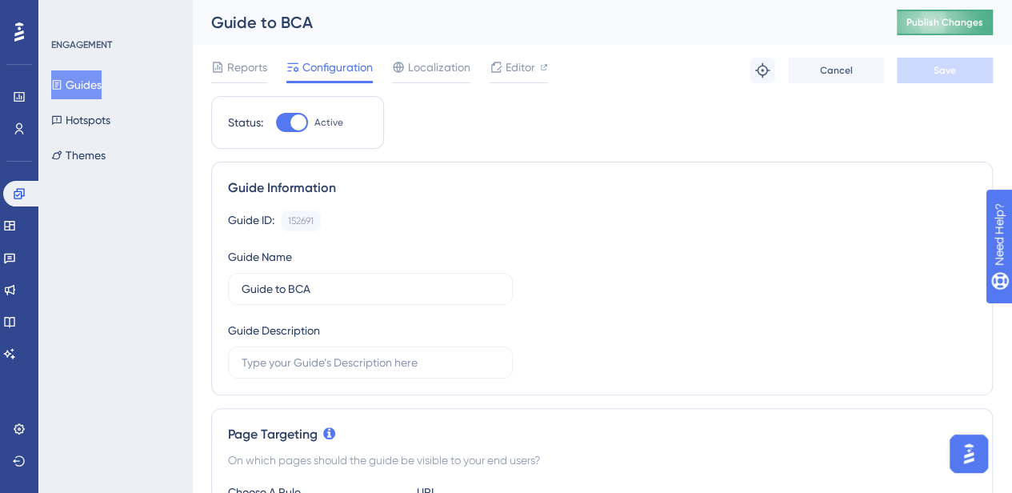
click at [972, 22] on button "Publish Changes" at bounding box center [944, 23] width 96 height 26
click at [957, 30] on button "Publish Changes" at bounding box center [944, 23] width 96 height 26
click at [96, 86] on button "Guides" at bounding box center [76, 84] width 50 height 29
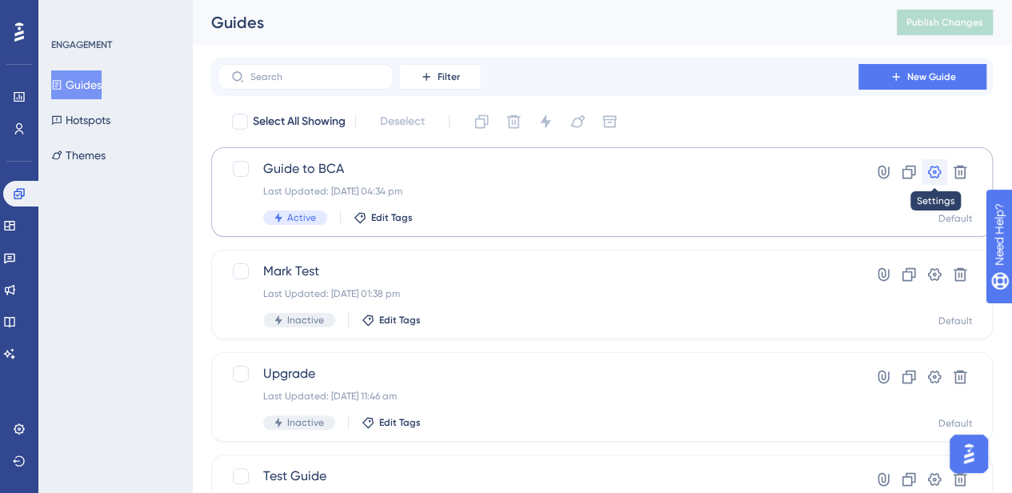
click at [938, 172] on icon at bounding box center [934, 172] width 16 height 16
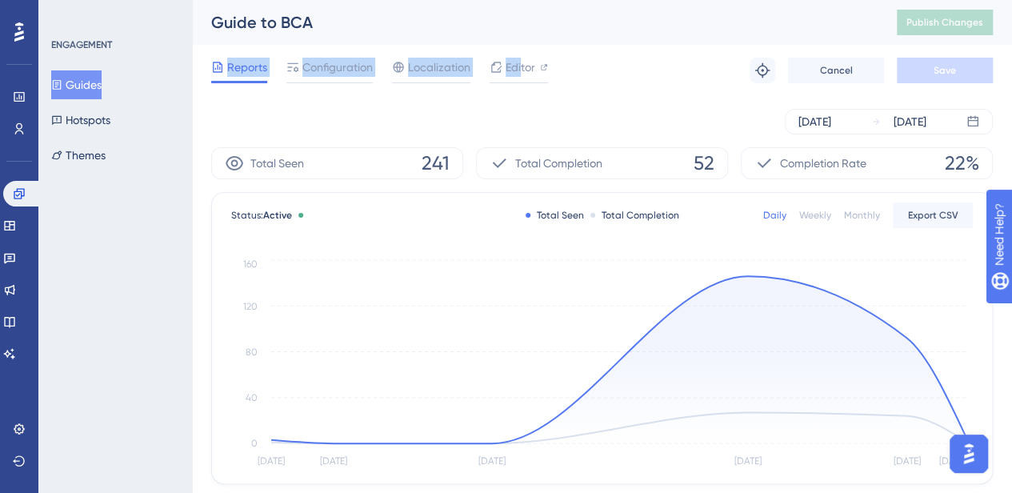
drag, startPoint x: 519, startPoint y: 62, endPoint x: 503, endPoint y: 16, distance: 49.1
click at [503, 16] on div "Guide to BCA Publish Changes Reports Configuration Localization Editor Troubles…" at bounding box center [601, 48] width 781 height 96
click at [323, 74] on span "Configuration" at bounding box center [337, 67] width 70 height 19
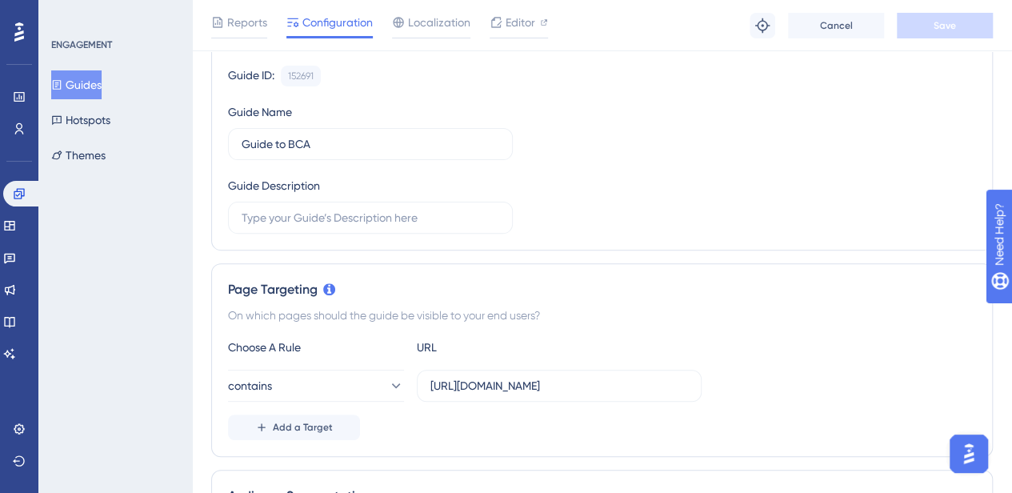
scroll to position [142, 0]
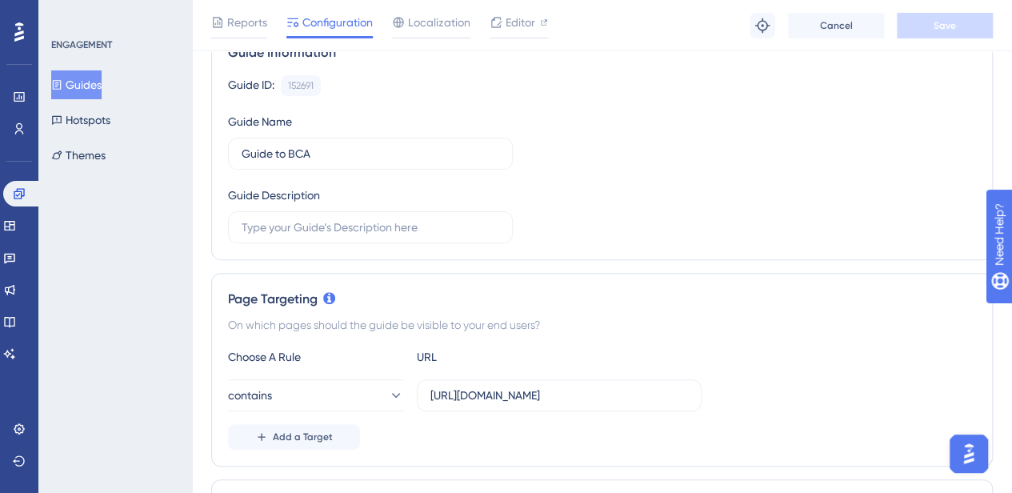
click at [537, 215] on div "Guide ID: 152691 Copy Guide Name Guide to BCA Guide Description" at bounding box center [602, 159] width 748 height 168
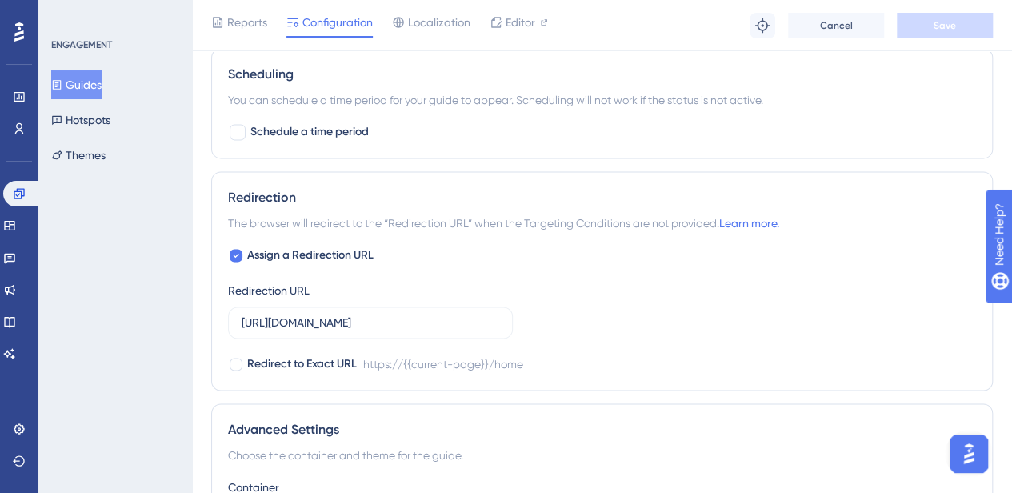
scroll to position [1016, 0]
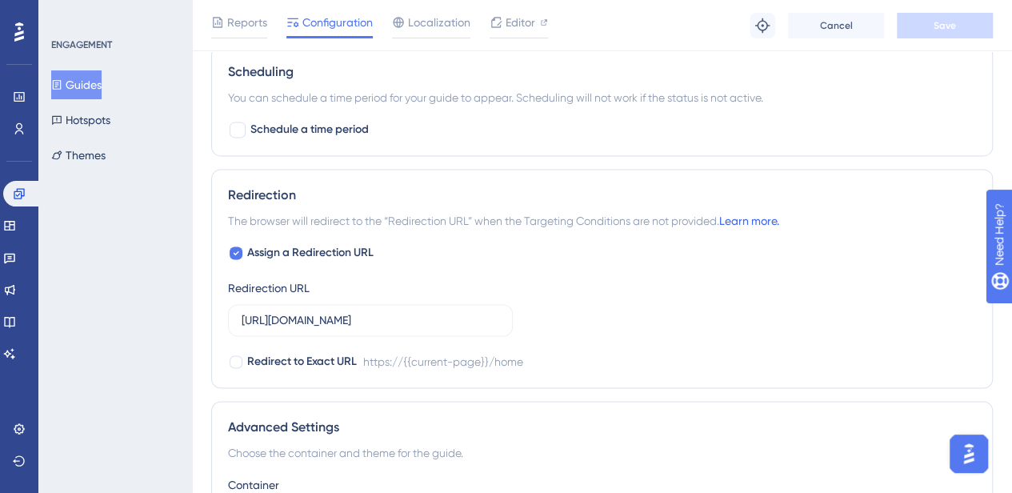
click at [768, 215] on link "Learn more." at bounding box center [749, 220] width 60 height 13
click at [234, 246] on icon at bounding box center [236, 252] width 6 height 13
checkbox input "false"
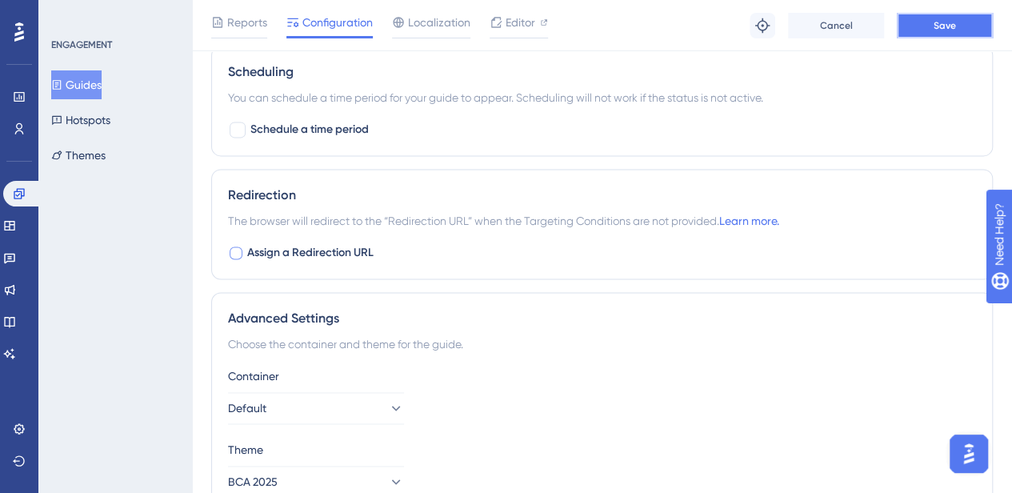
click at [956, 16] on button "Save" at bounding box center [944, 26] width 96 height 26
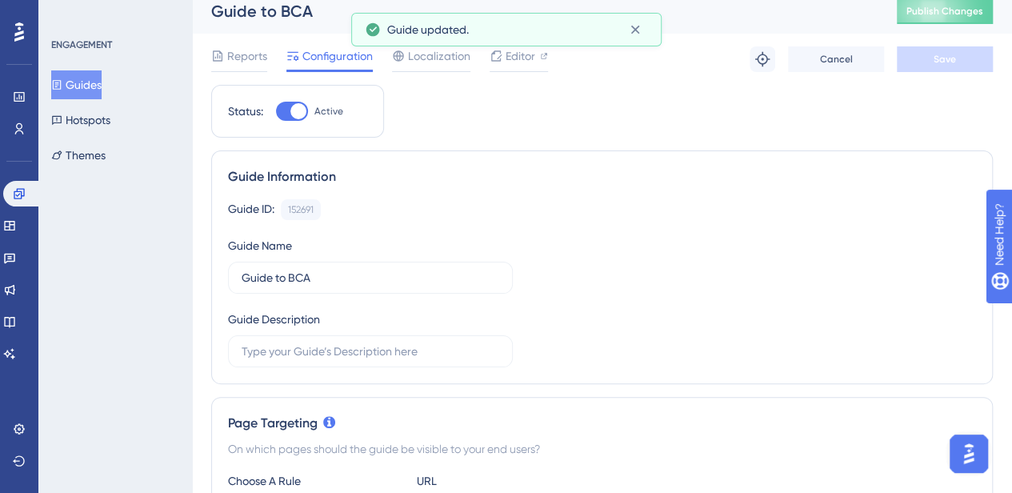
scroll to position [0, 0]
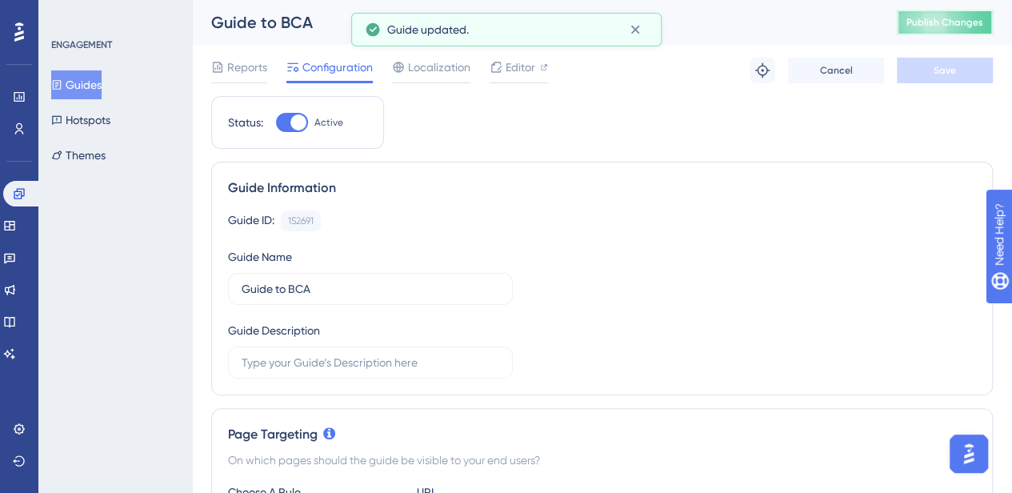
click at [965, 27] on span "Publish Changes" at bounding box center [944, 22] width 77 height 13
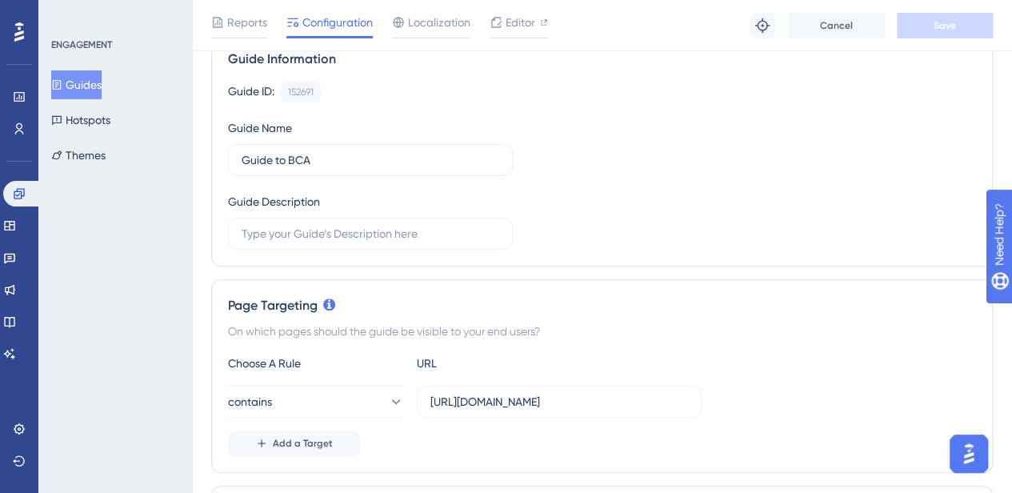
scroll to position [188, 0]
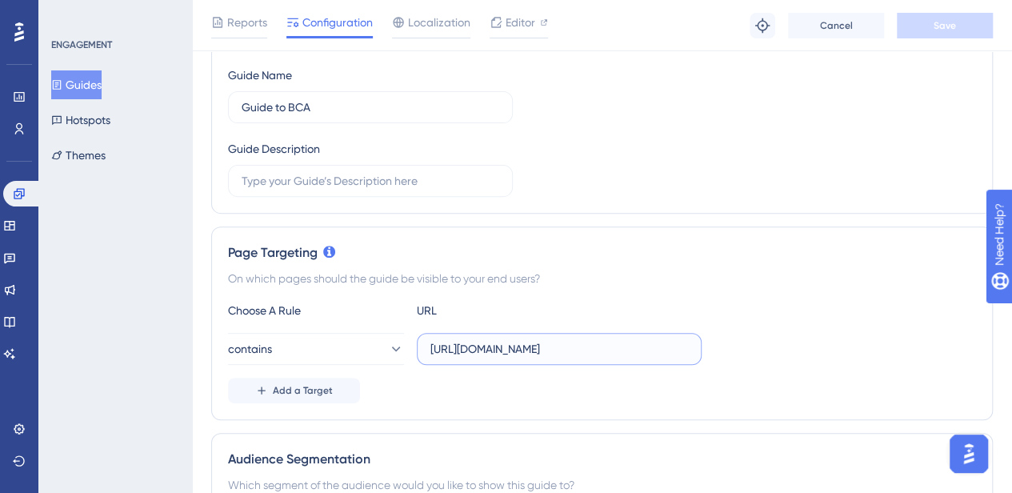
drag, startPoint x: 502, startPoint y: 353, endPoint x: 723, endPoint y: 342, distance: 221.0
click at [723, 342] on div "contains https://www.bcaresearch.com/home" at bounding box center [602, 349] width 748 height 32
click at [764, 345] on div "contains https://www.bcaresearch.com/home" at bounding box center [602, 349] width 748 height 32
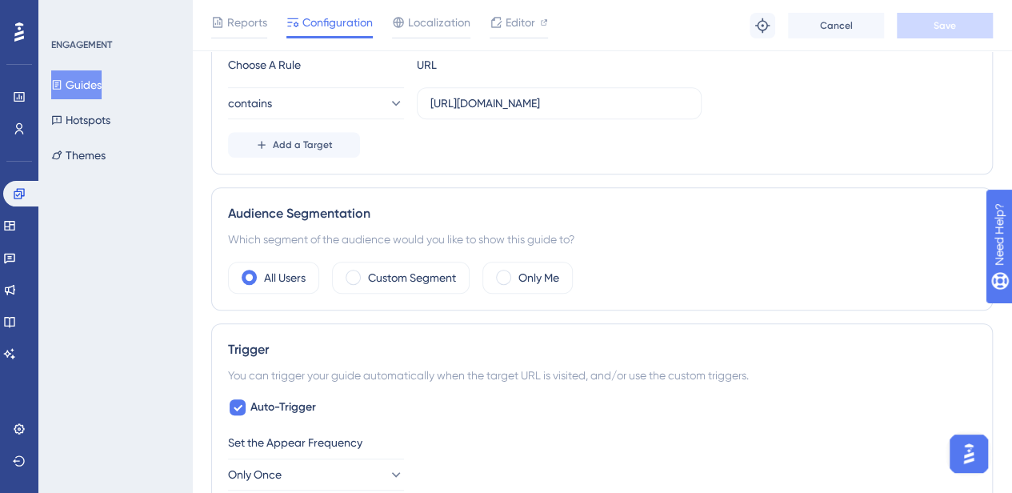
scroll to position [0, 0]
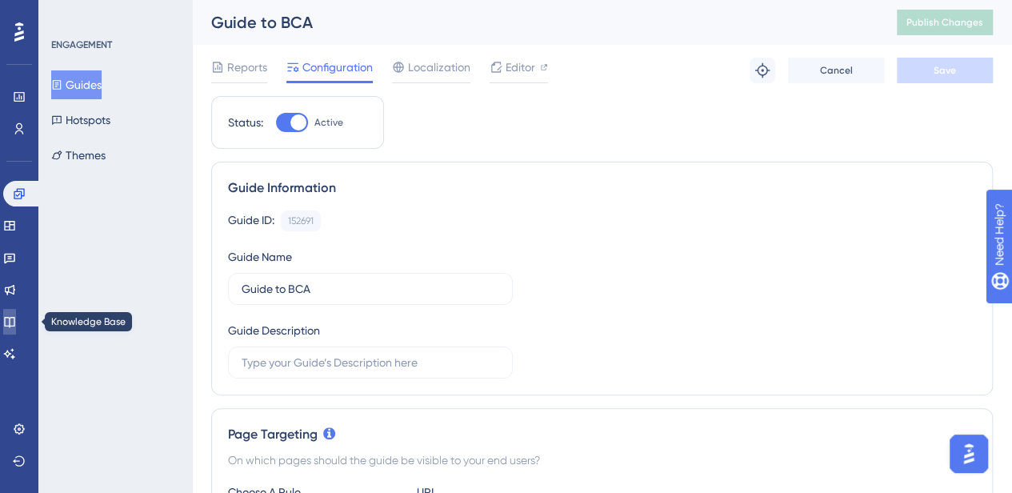
click at [14, 325] on icon at bounding box center [9, 322] width 10 height 10
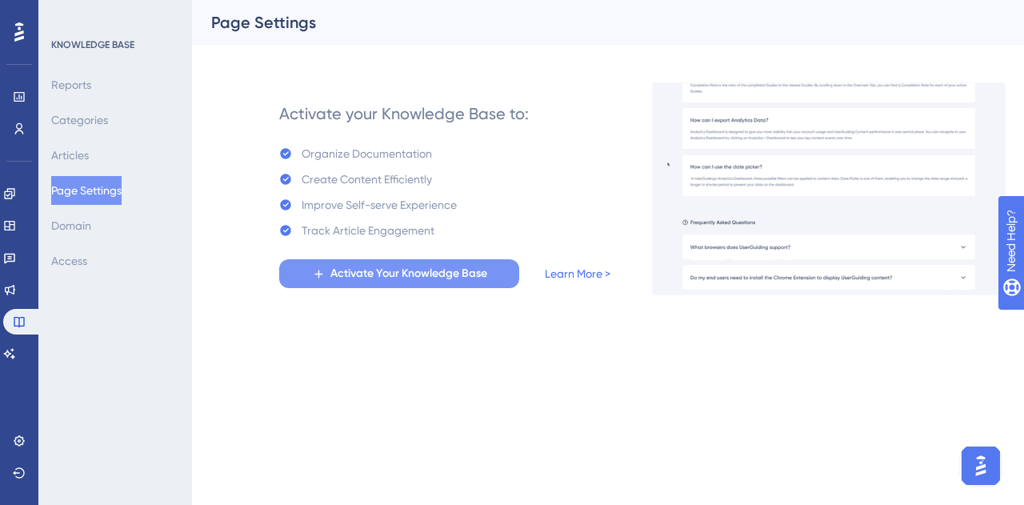
click at [427, 277] on span "Activate Your Knowledge Base" at bounding box center [408, 273] width 157 height 19
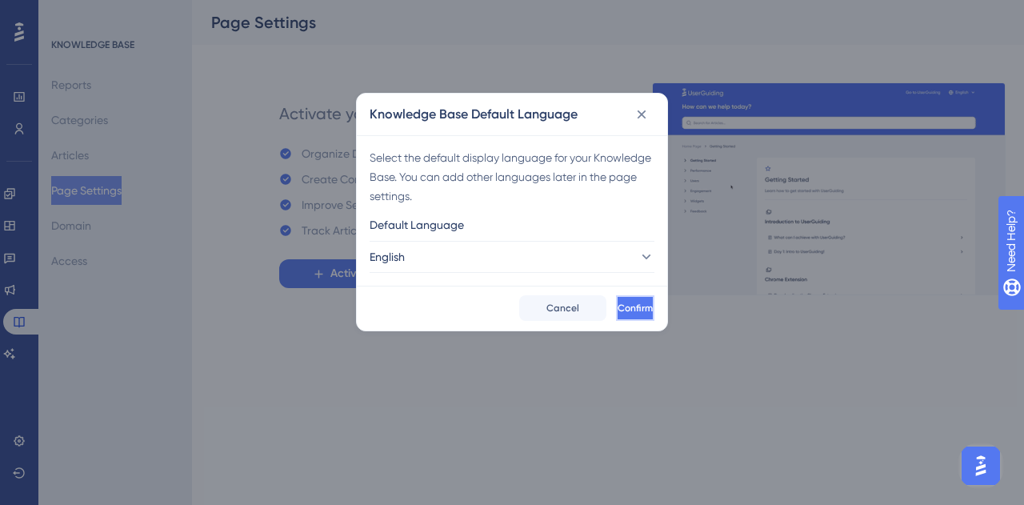
click at [617, 301] on span "Confirm" at bounding box center [634, 307] width 35 height 13
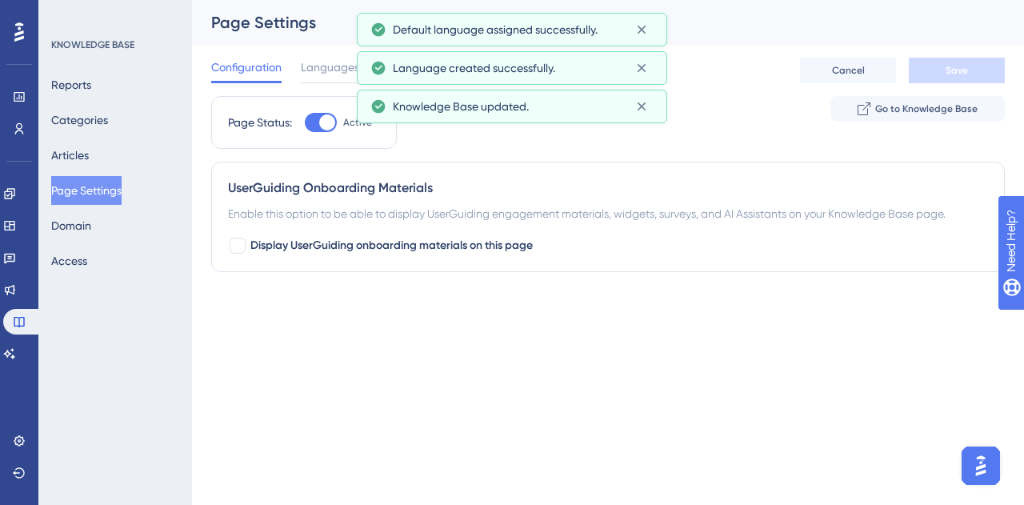
click at [408, 327] on div "Performance Users Engagement Widgets Feedback Product Updates Knowledge Base AI…" at bounding box center [512, 168] width 1024 height 336
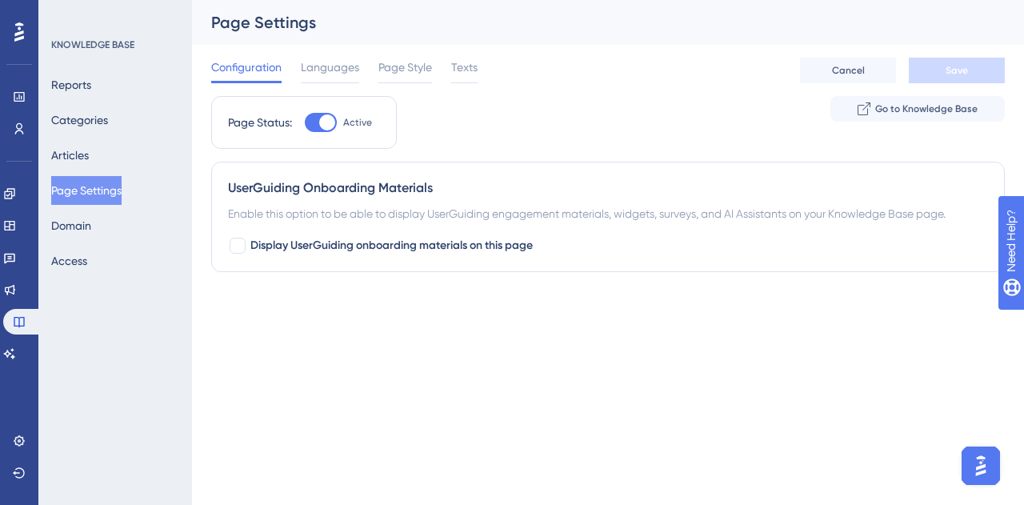
click at [323, 125] on div at bounding box center [327, 122] width 16 height 16
click at [305, 123] on input "Active" at bounding box center [304, 122] width 1 height 1
checkbox input "false"
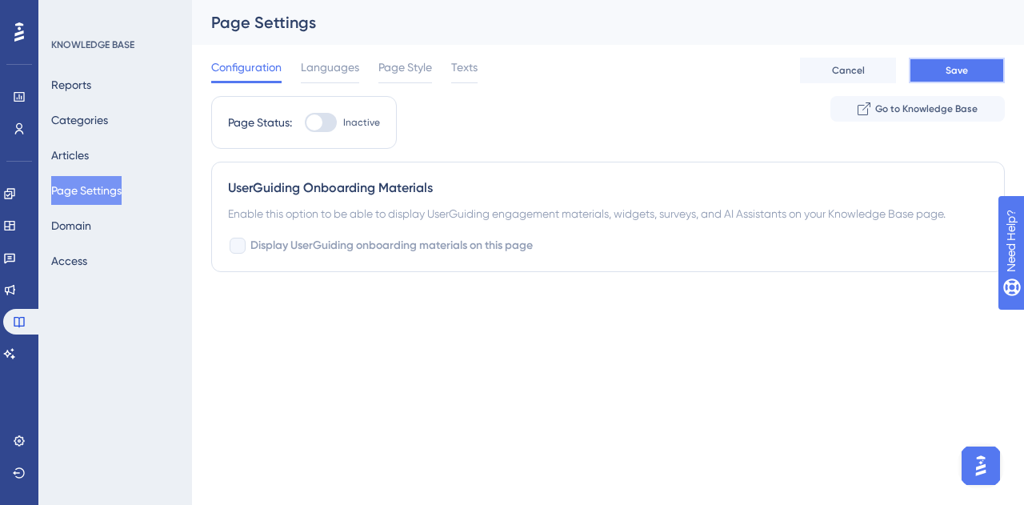
click at [967, 67] on span "Save" at bounding box center [956, 70] width 22 height 13
click at [14, 193] on icon at bounding box center [9, 193] width 10 height 10
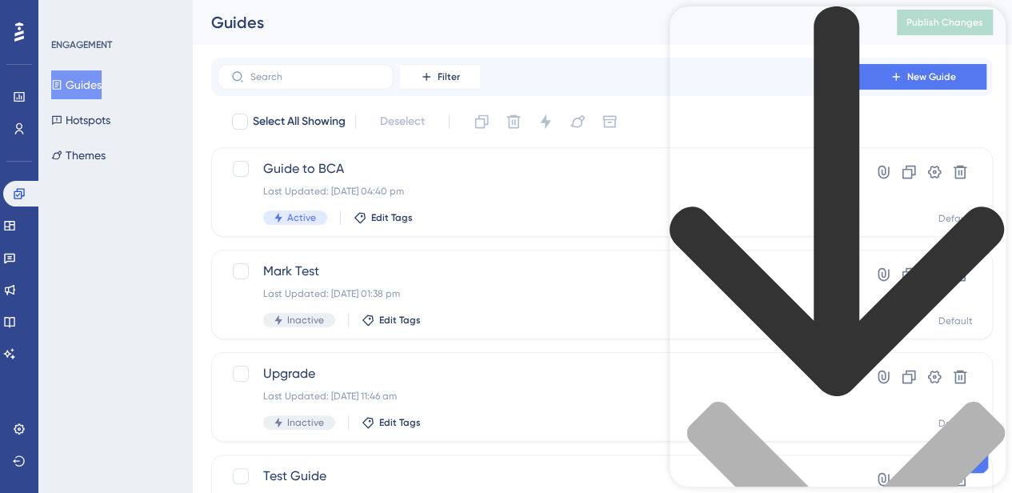
type input "what if a user clears"
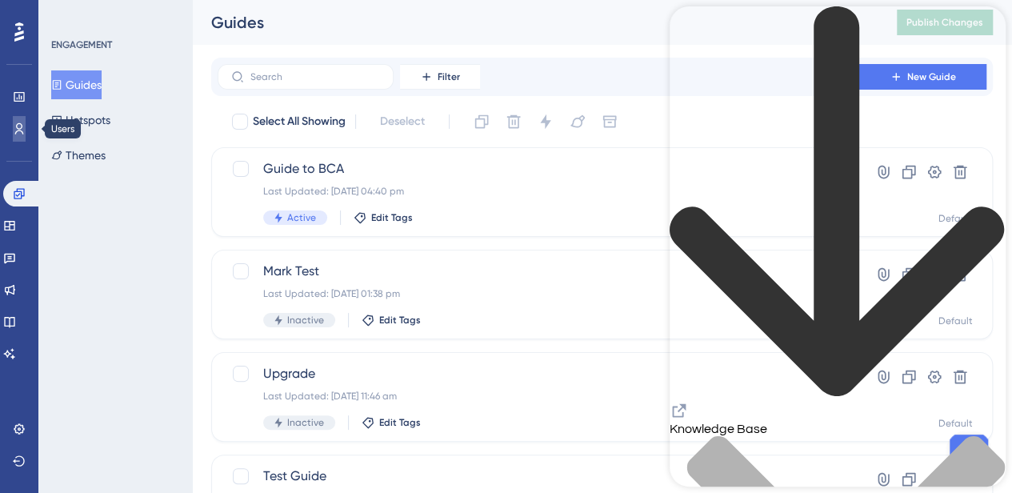
click at [13, 124] on icon at bounding box center [19, 128] width 13 height 13
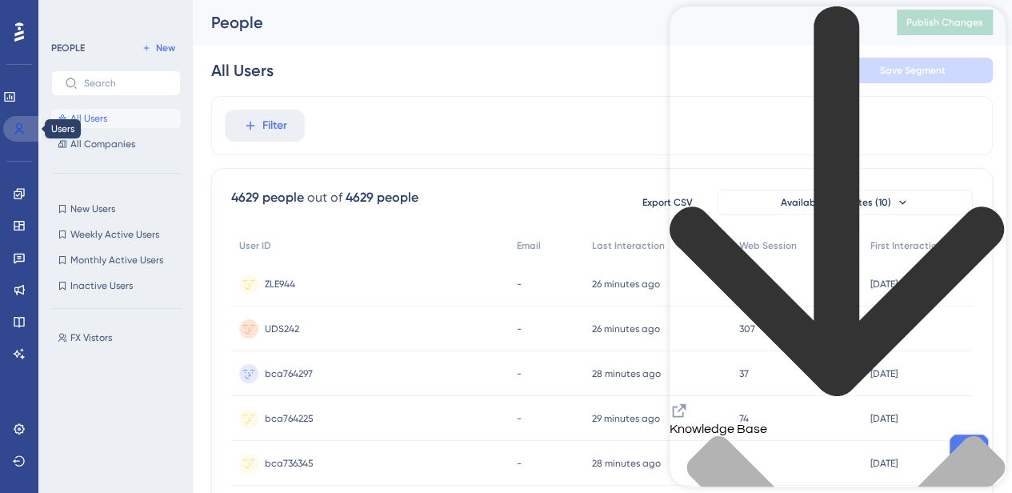
click at [19, 126] on icon at bounding box center [19, 128] width 13 height 13
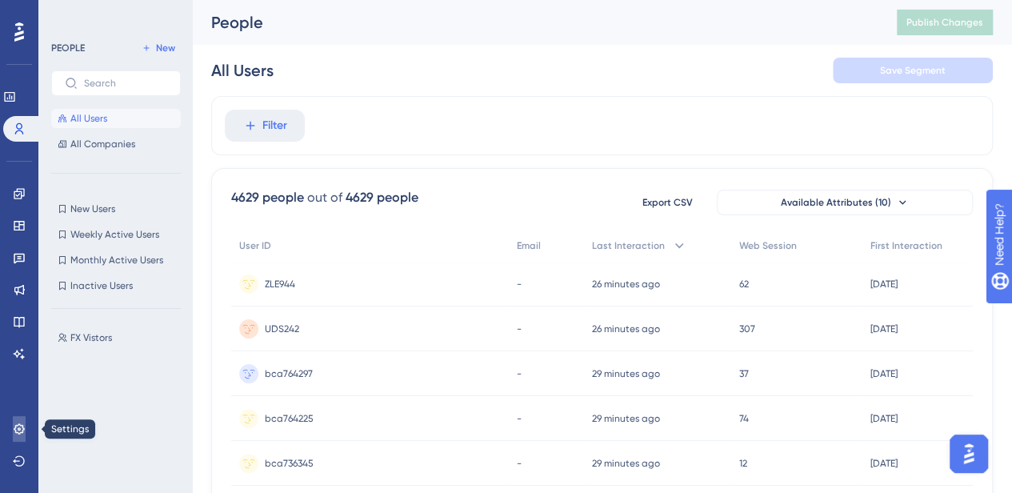
click at [18, 426] on icon at bounding box center [19, 428] width 13 height 13
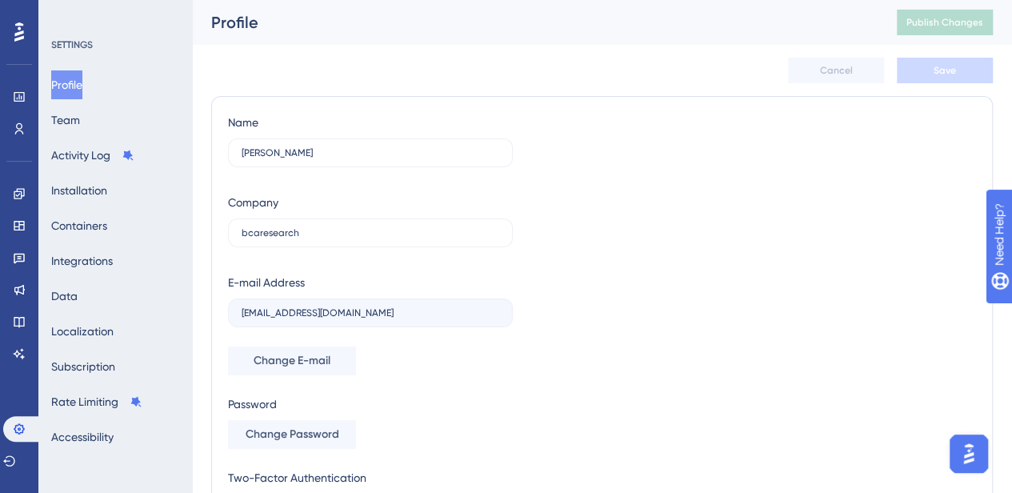
scroll to position [106, 0]
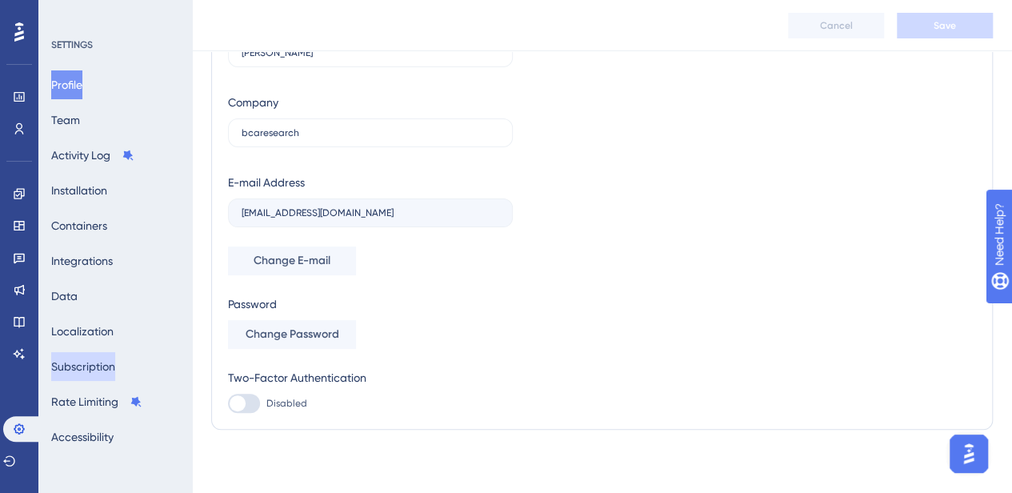
click at [106, 365] on button "Subscription" at bounding box center [83, 366] width 64 height 29
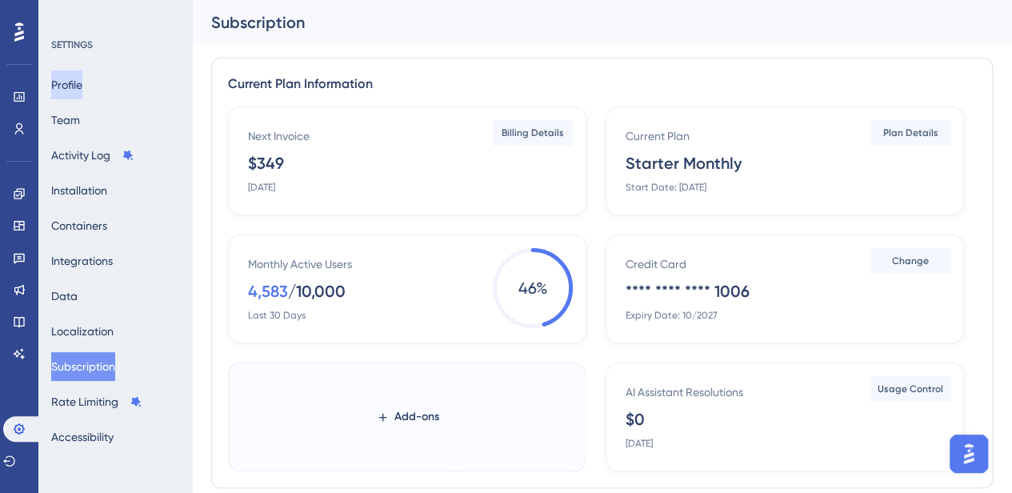
click at [75, 87] on button "Profile" at bounding box center [66, 84] width 31 height 29
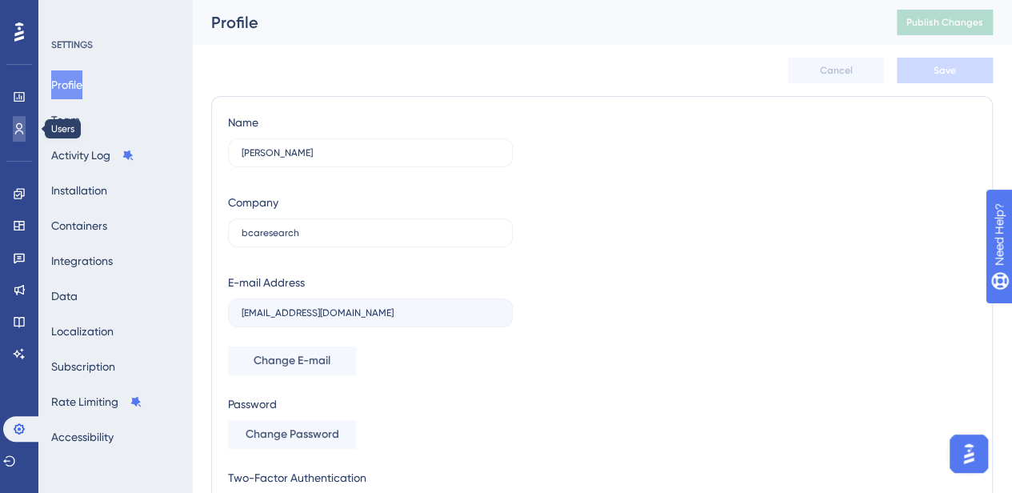
click at [18, 130] on icon at bounding box center [19, 128] width 13 height 13
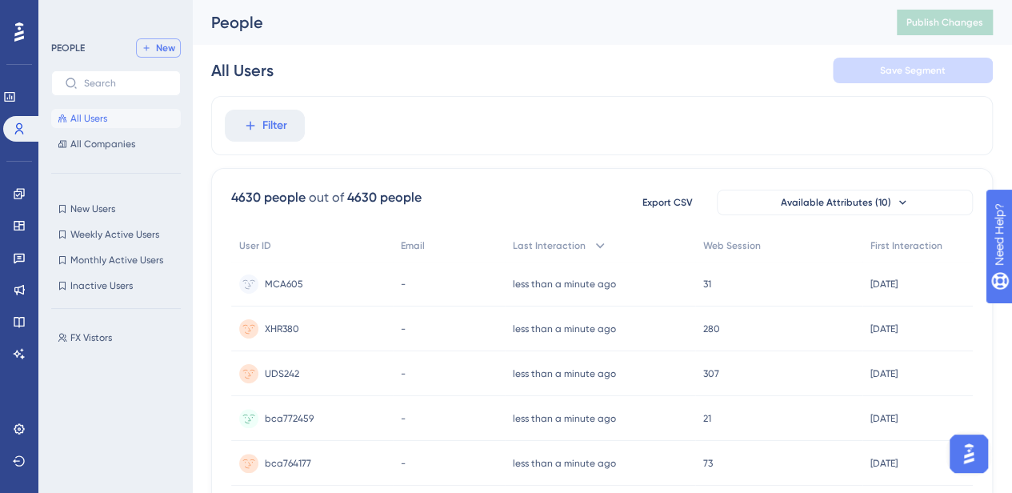
click at [155, 54] on button "New" at bounding box center [158, 47] width 45 height 19
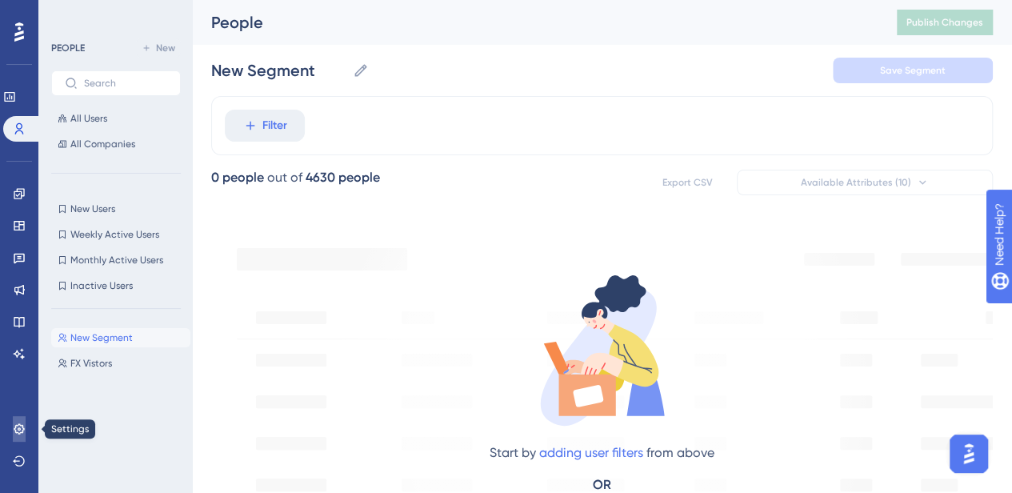
click at [18, 436] on link at bounding box center [19, 429] width 13 height 26
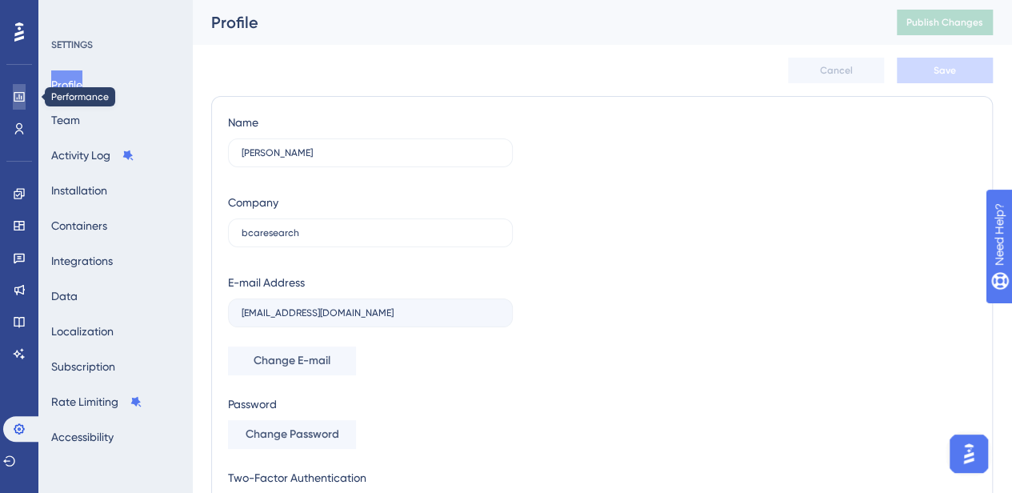
click at [16, 94] on icon at bounding box center [19, 96] width 13 height 13
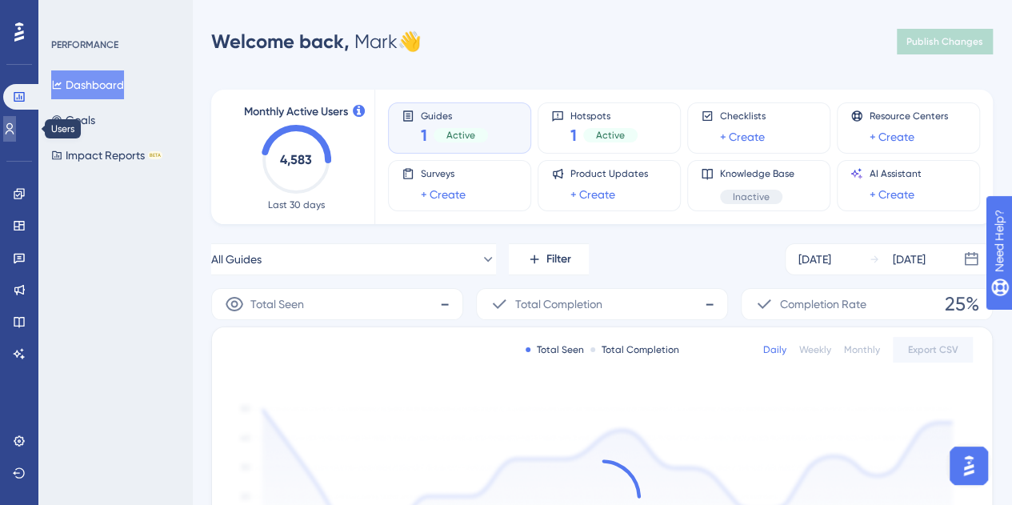
click at [16, 132] on icon at bounding box center [9, 128] width 13 height 13
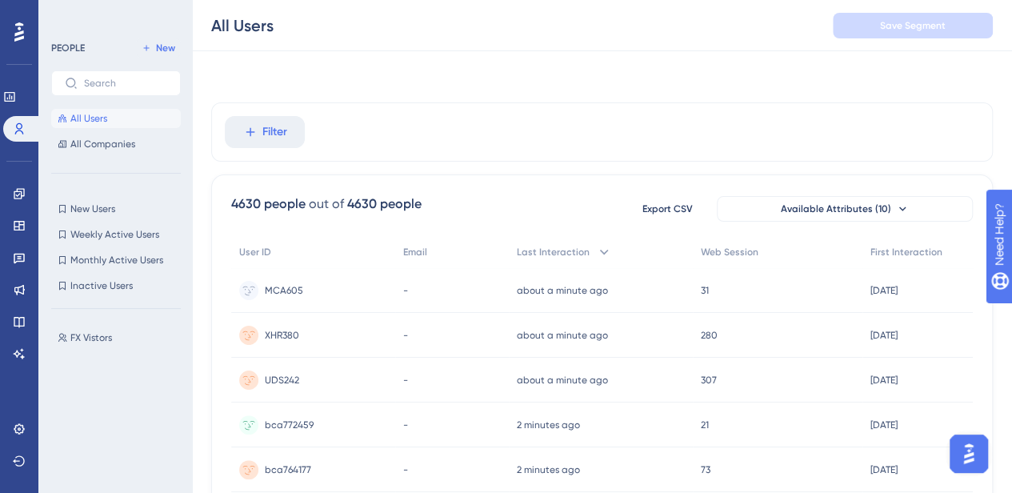
scroll to position [430, 0]
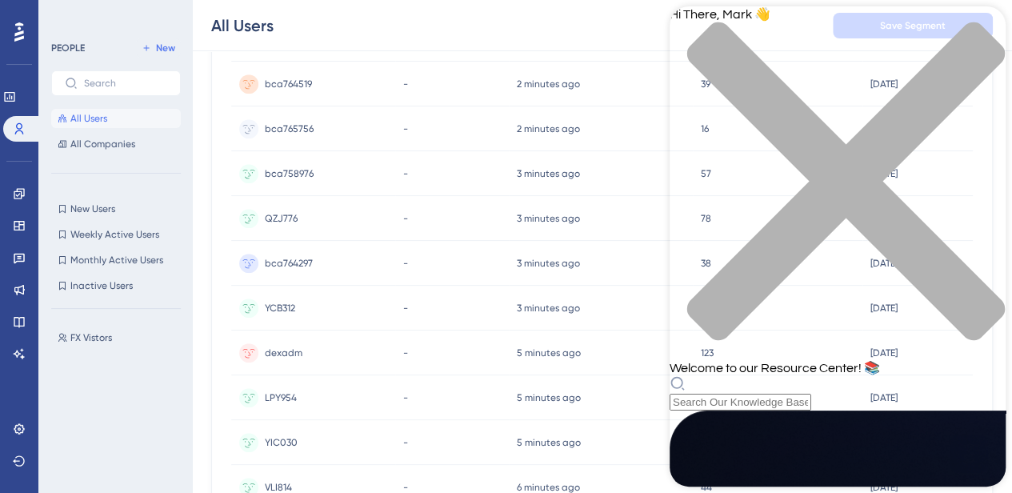
click at [752, 375] on div "Resource Center Header" at bounding box center [837, 392] width 336 height 35
click at [750, 375] on div "Resource Center Header" at bounding box center [837, 392] width 336 height 35
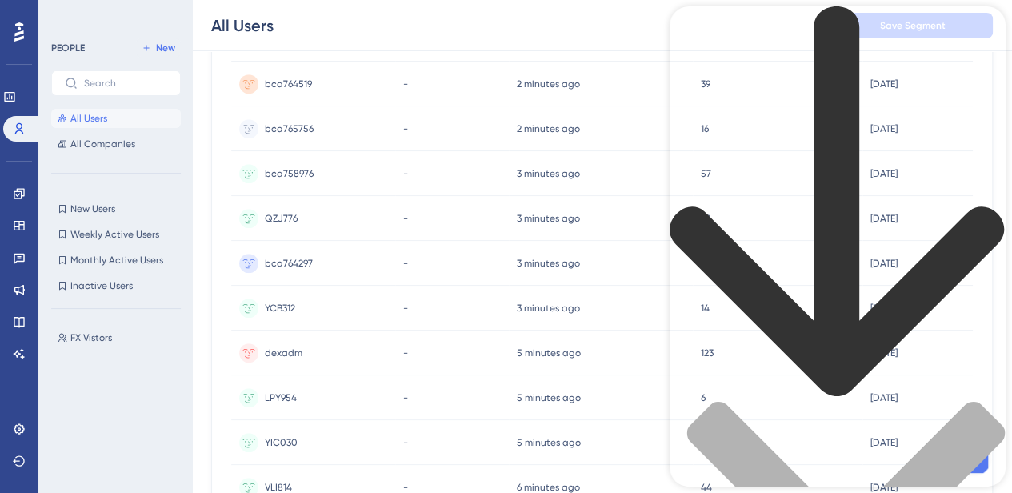
type input "add an admin"
click at [134, 378] on div "FX Vistors FX Vistors" at bounding box center [120, 392] width 139 height 142
click at [13, 432] on link at bounding box center [19, 429] width 13 height 26
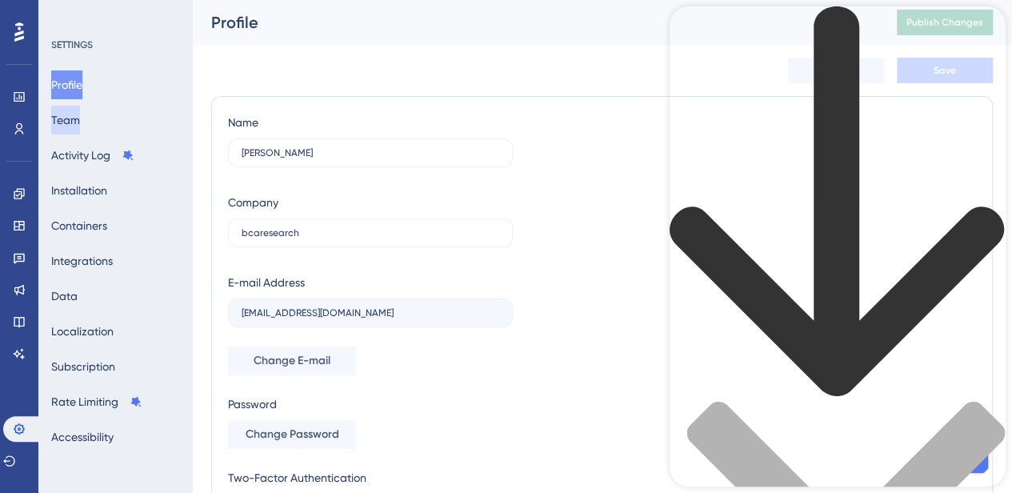
click at [80, 118] on button "Team" at bounding box center [65, 120] width 29 height 29
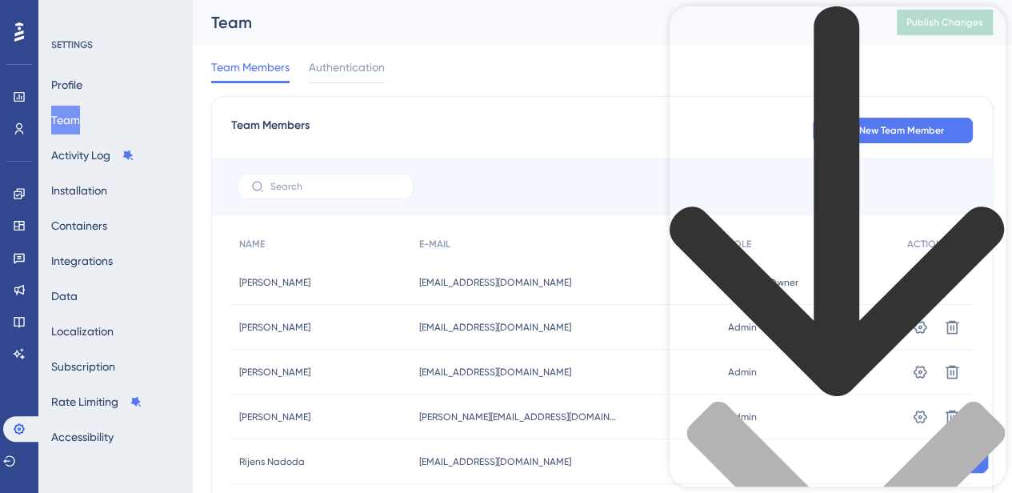
click at [691, 38] on icon "back to header" at bounding box center [837, 202] width 336 height 392
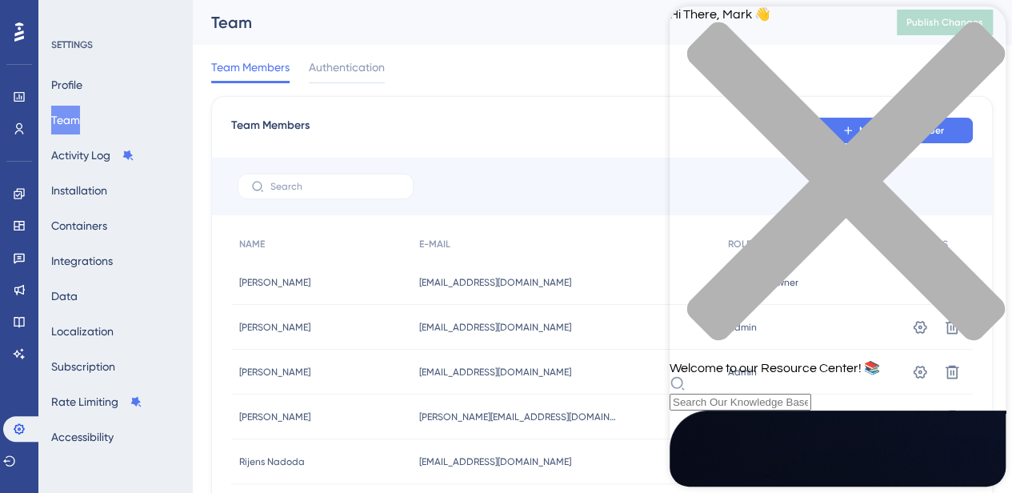
click at [979, 35] on icon "close resource center" at bounding box center [837, 190] width 336 height 336
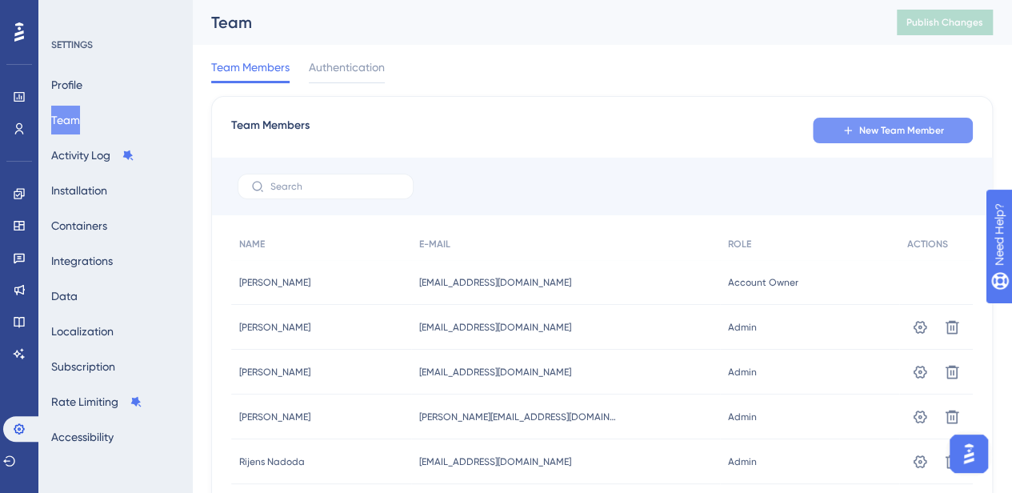
click at [886, 126] on span "New Team Member" at bounding box center [901, 130] width 85 height 13
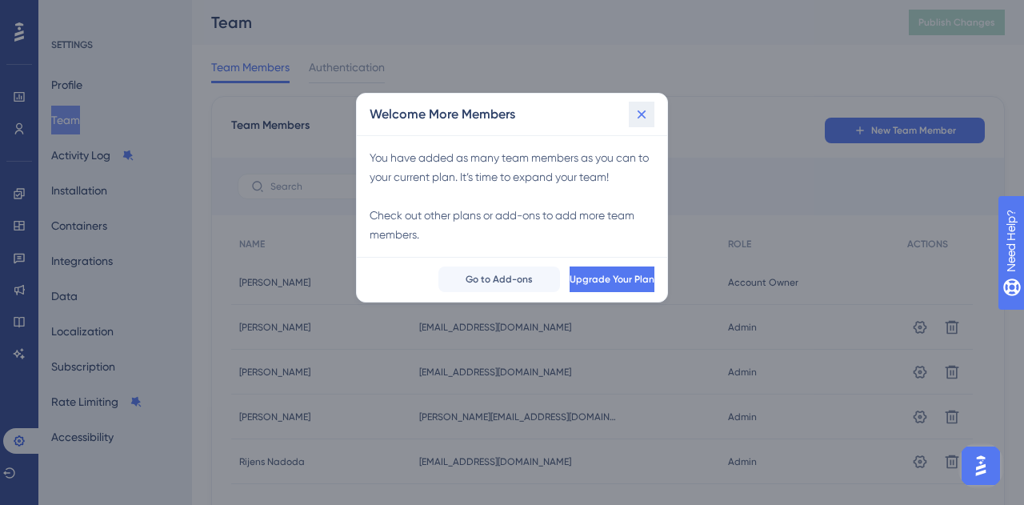
click at [643, 109] on icon at bounding box center [641, 114] width 16 height 16
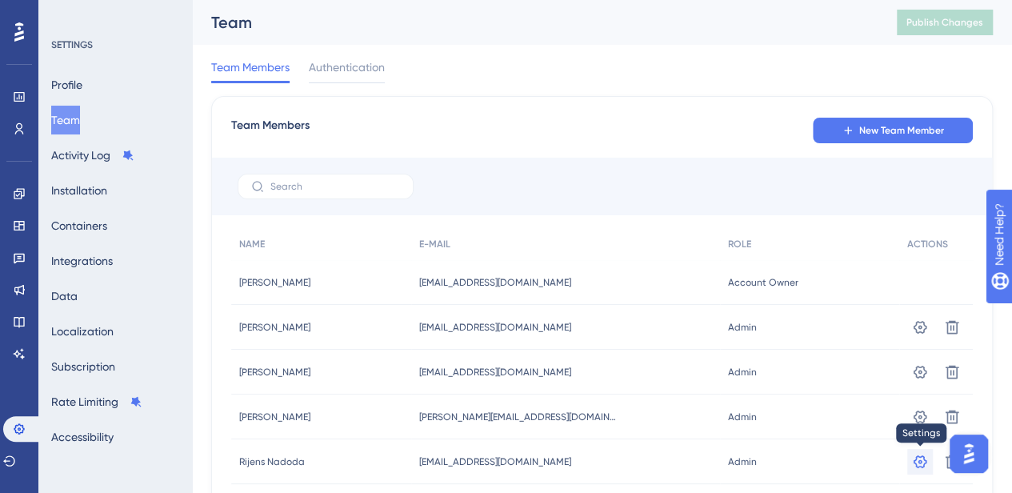
click at [923, 462] on icon at bounding box center [920, 460] width 14 height 13
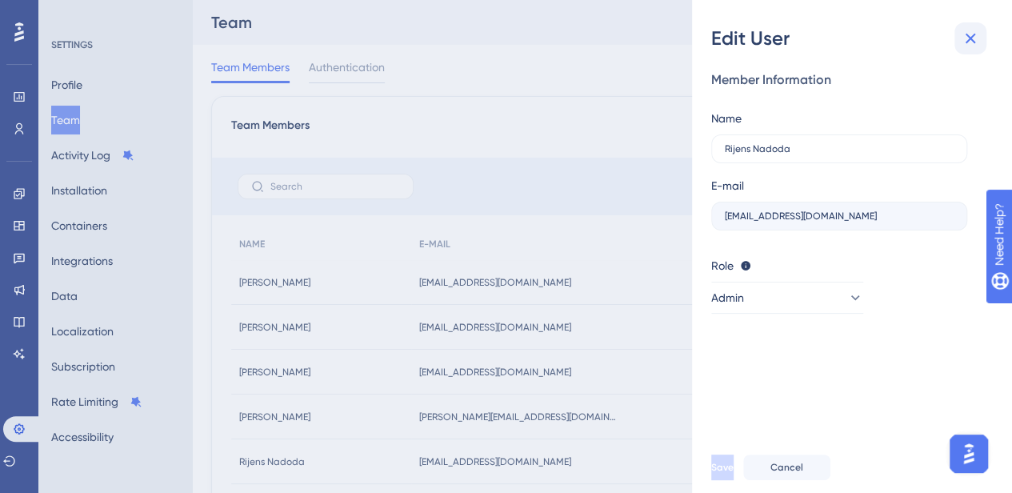
click at [969, 37] on icon at bounding box center [970, 39] width 10 height 10
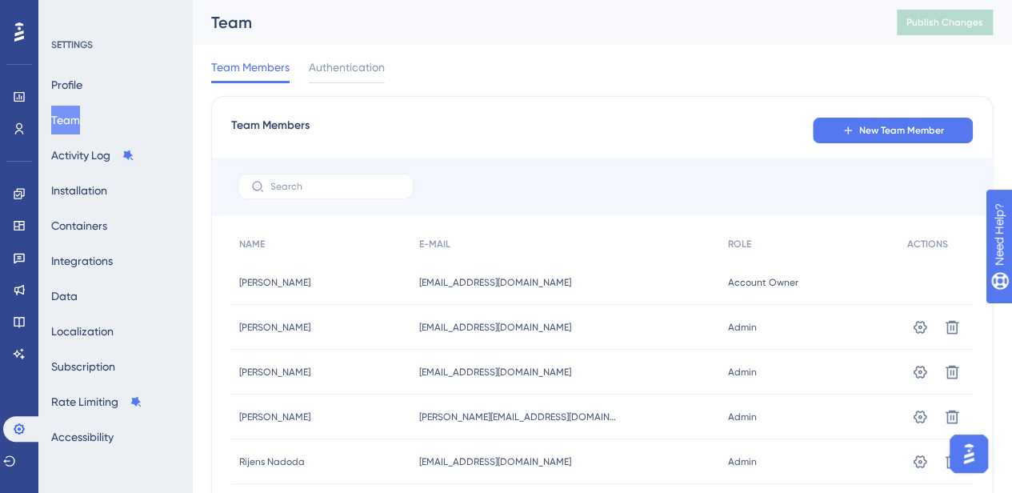
click at [949, 465] on div at bounding box center [968, 453] width 48 height 48
click at [951, 469] on div at bounding box center [968, 453] width 48 height 48
click at [948, 461] on div at bounding box center [968, 453] width 48 height 48
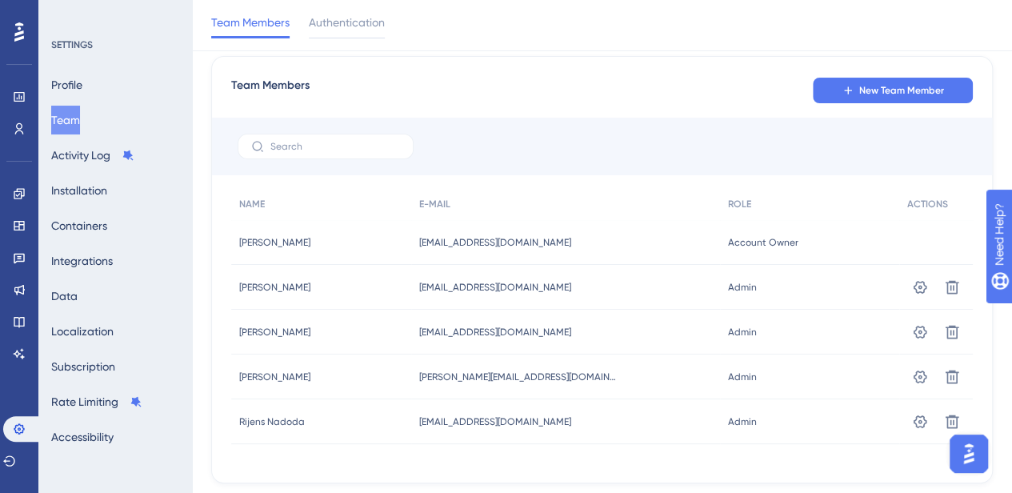
scroll to position [67, 0]
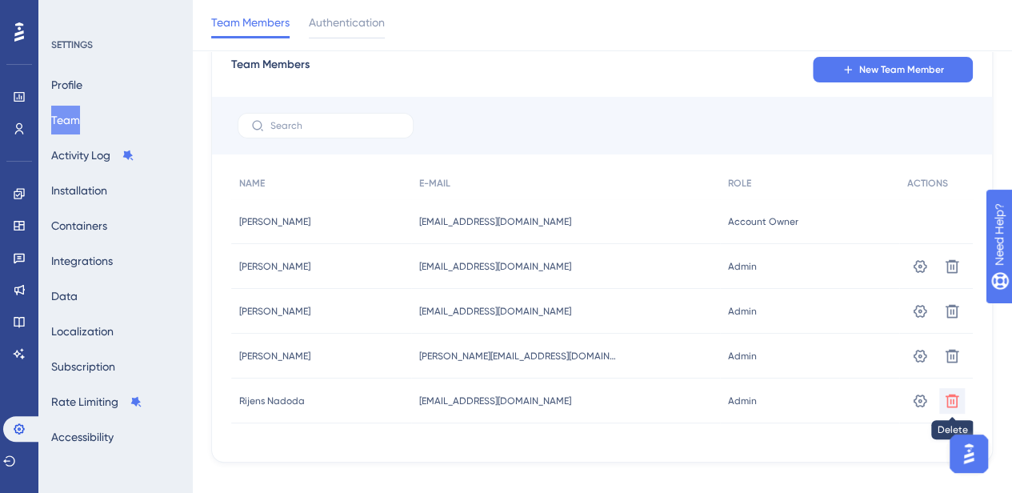
click at [945, 401] on icon at bounding box center [952, 401] width 16 height 16
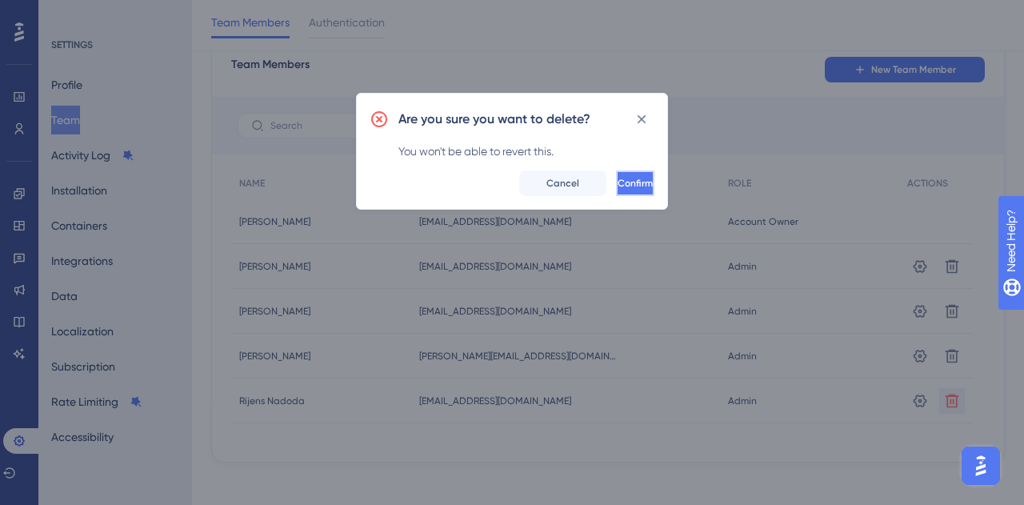
click at [616, 175] on button "Confirm" at bounding box center [635, 183] width 38 height 26
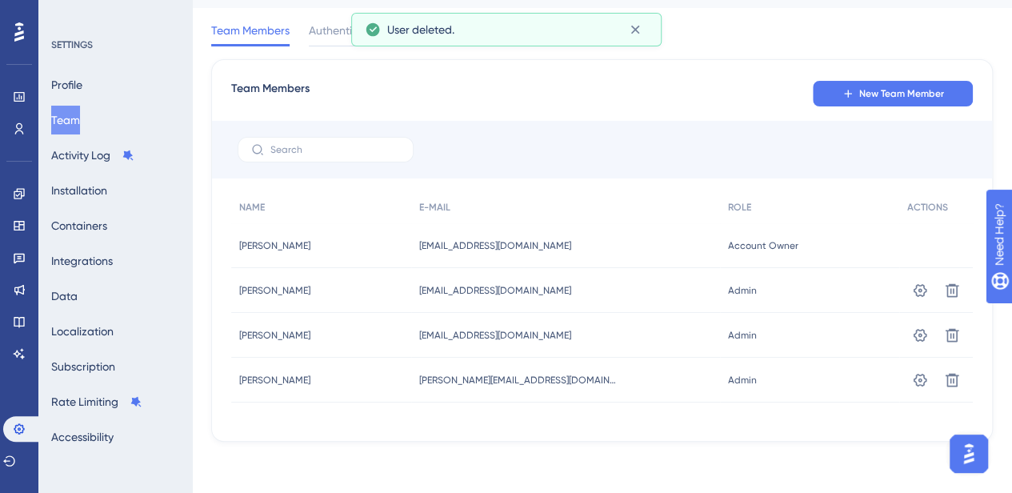
scroll to position [36, 0]
click at [901, 98] on span "New Team Member" at bounding box center [901, 94] width 85 height 13
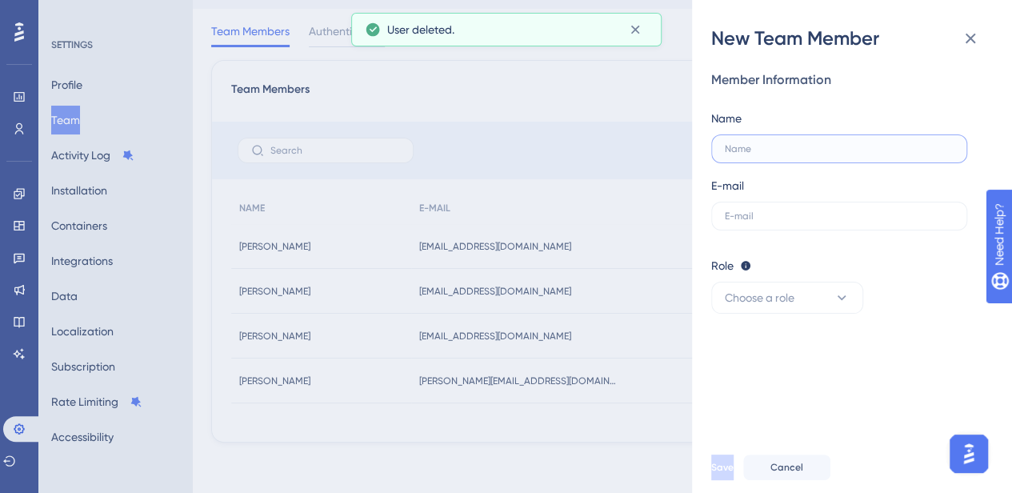
click at [776, 150] on input "text" at bounding box center [839, 148] width 229 height 11
click at [733, 214] on input "text" at bounding box center [839, 215] width 229 height 11
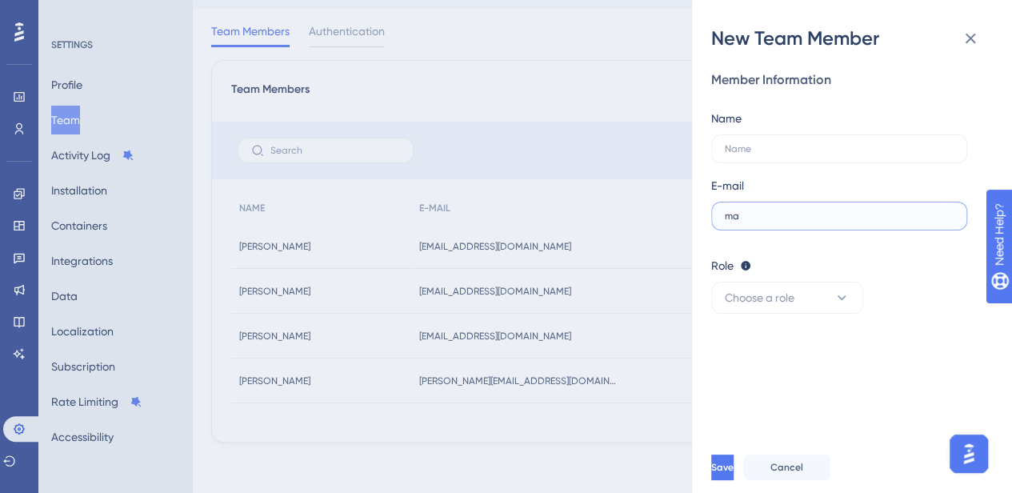
click at [761, 221] on input "ma" at bounding box center [839, 215] width 229 height 11
paste input "ria.pino@bcaresearch.com"
type input "maria.pino@bcaresearch.com"
click at [756, 293] on span "Choose a role" at bounding box center [760, 297] width 70 height 19
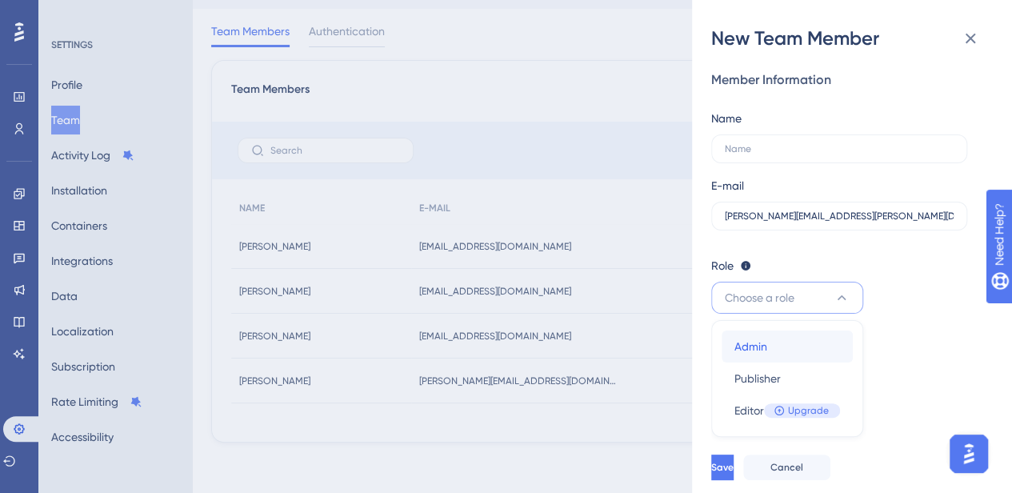
click at [755, 335] on div "Admin Admin" at bounding box center [787, 346] width 106 height 32
click at [735, 473] on span "Save" at bounding box center [724, 467] width 22 height 13
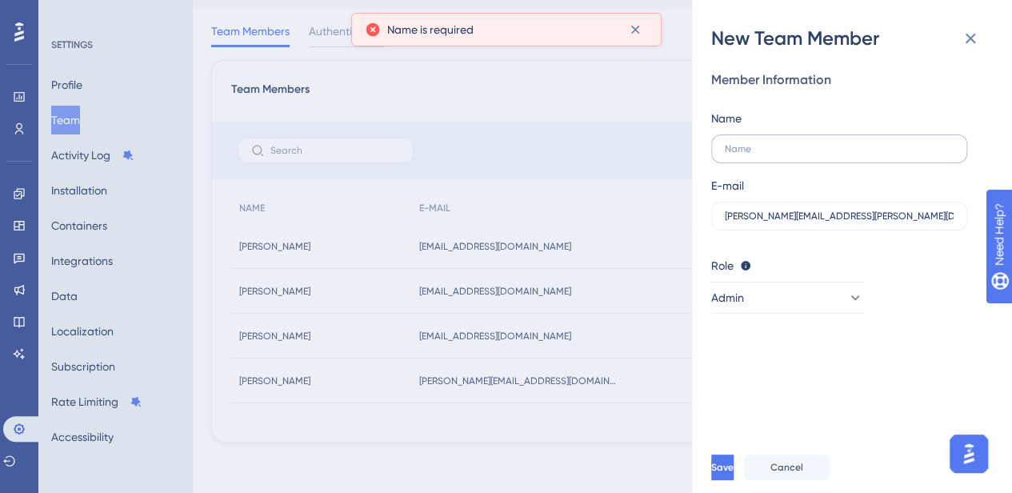
click at [744, 156] on label at bounding box center [839, 148] width 256 height 29
click at [744, 154] on input "text" at bounding box center [839, 148] width 229 height 11
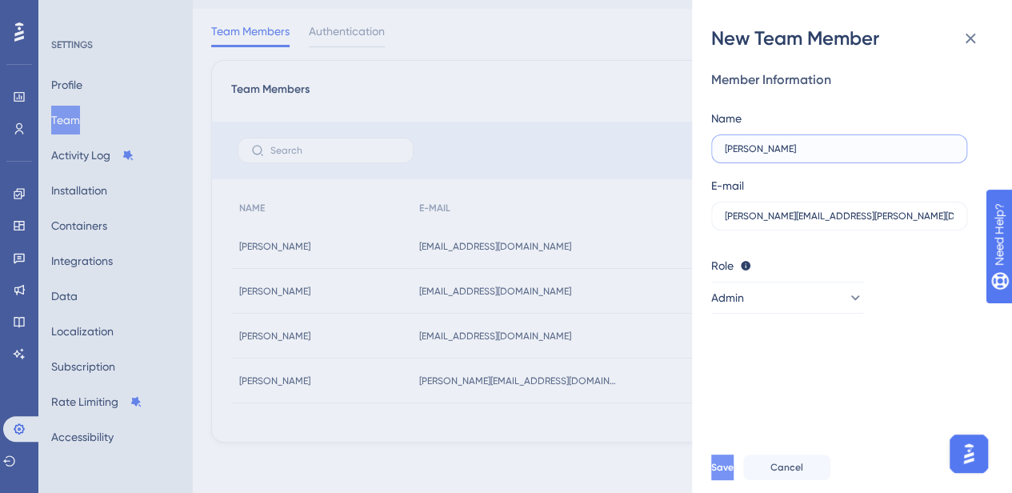
type input "Maria"
click at [735, 472] on button "Save" at bounding box center [724, 467] width 26 height 26
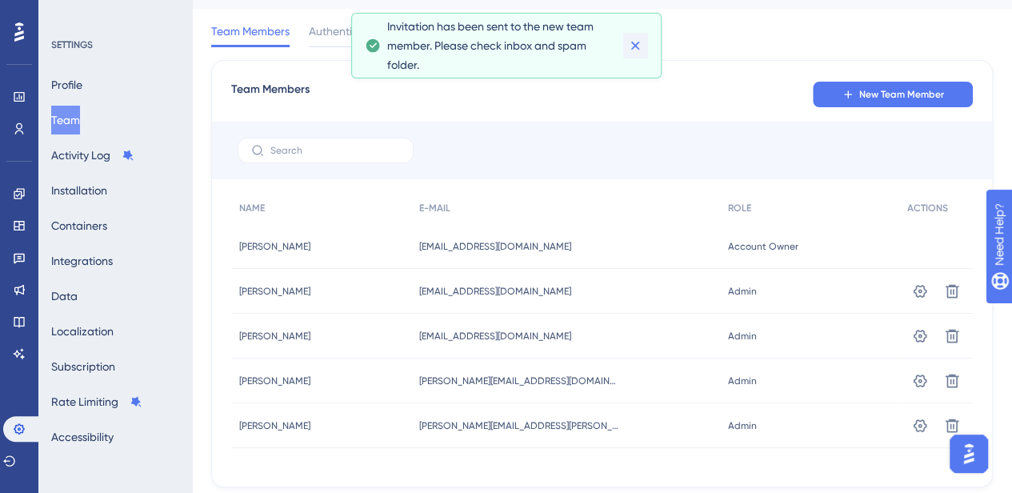
click at [636, 45] on icon at bounding box center [635, 46] width 9 height 9
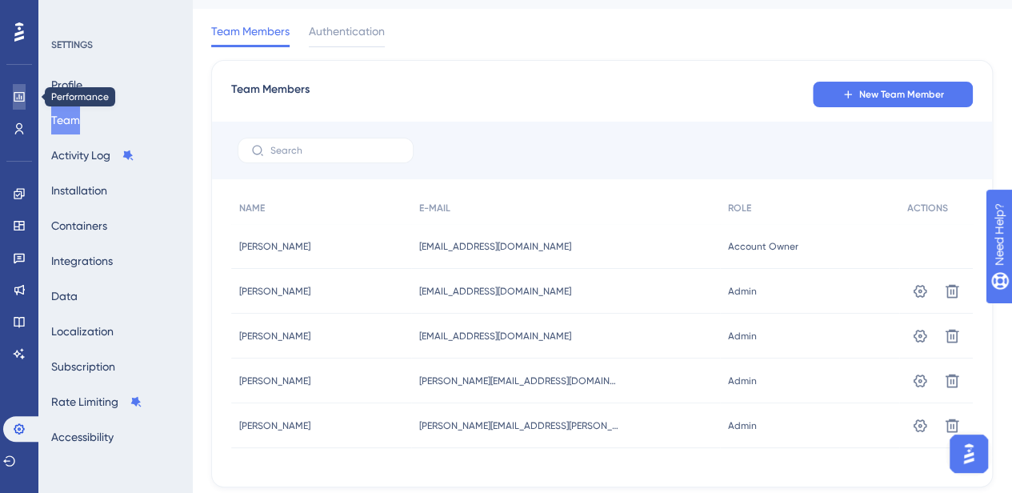
click at [16, 90] on icon at bounding box center [19, 96] width 13 height 13
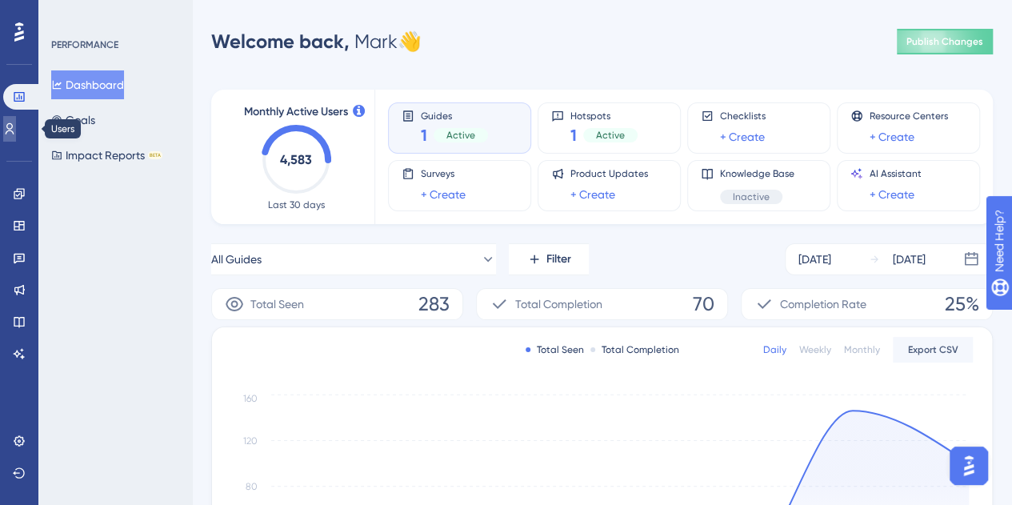
click at [14, 130] on icon at bounding box center [10, 128] width 9 height 11
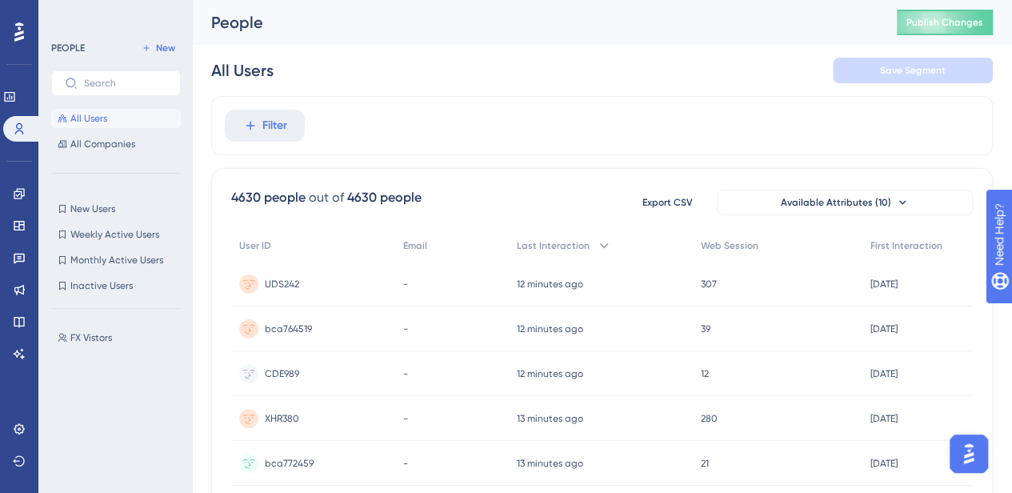
click at [428, 15] on div "People" at bounding box center [533, 22] width 645 height 22
